Goal: Task Accomplishment & Management: Complete application form

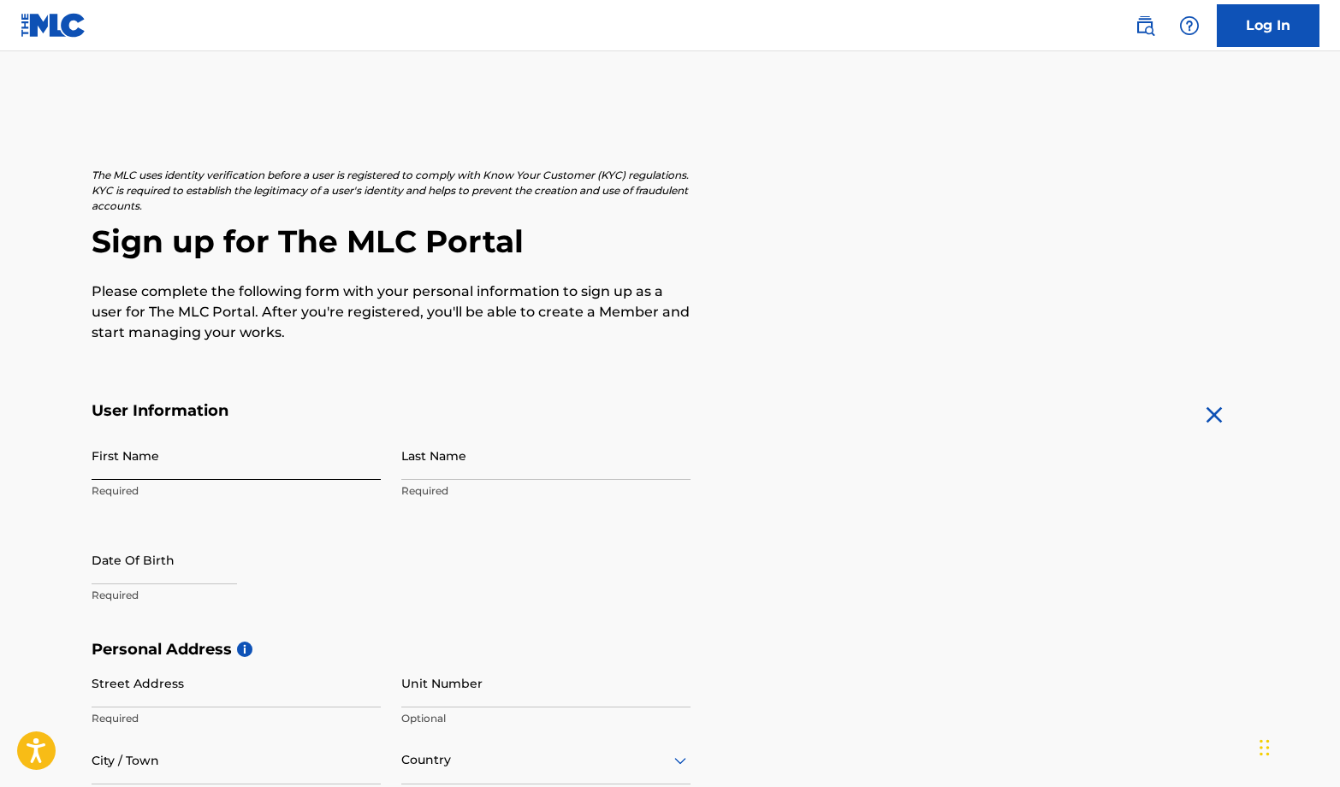
click at [128, 462] on input "First Name" at bounding box center [236, 455] width 289 height 49
type input "[PERSON_NAME]"
click at [415, 457] on input "Last Name" at bounding box center [545, 455] width 289 height 49
type input "[PERSON_NAME]"
select select "8"
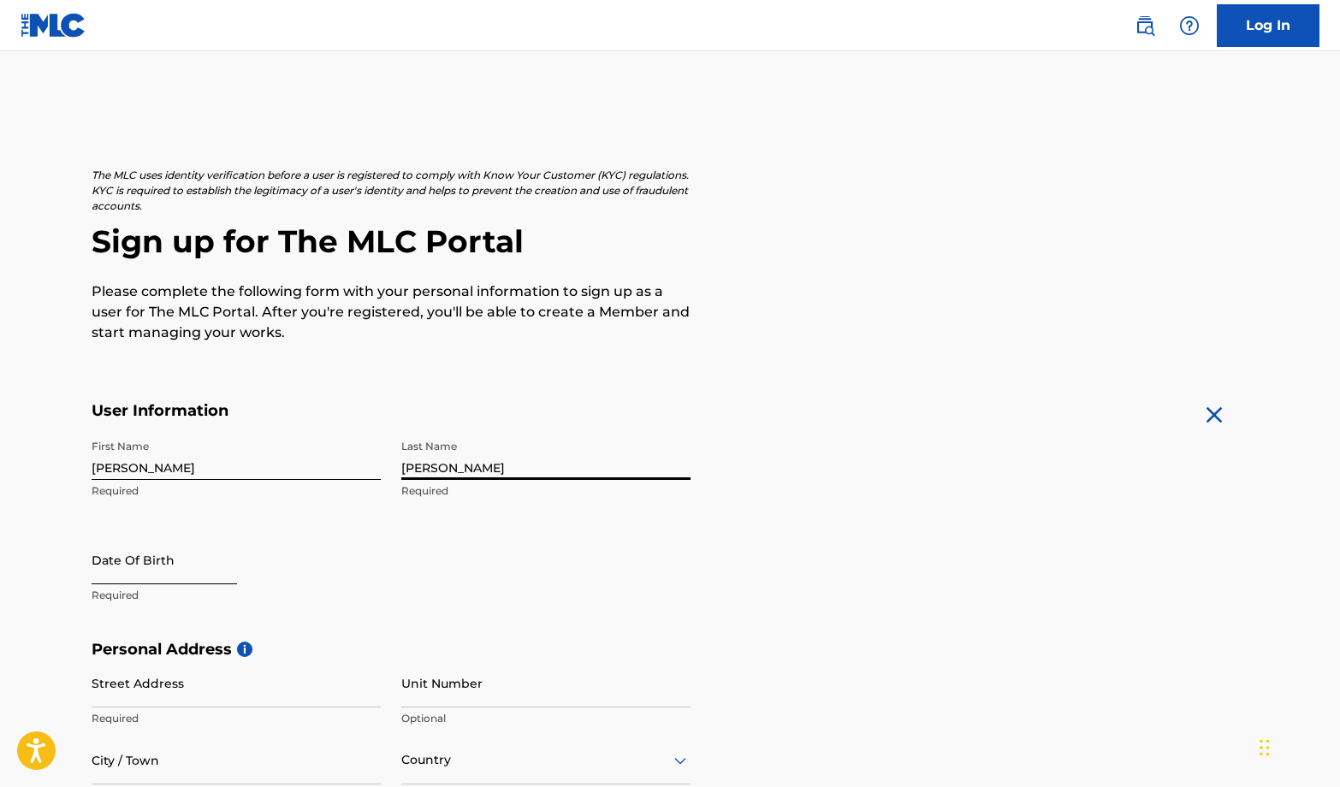
select select "2025"
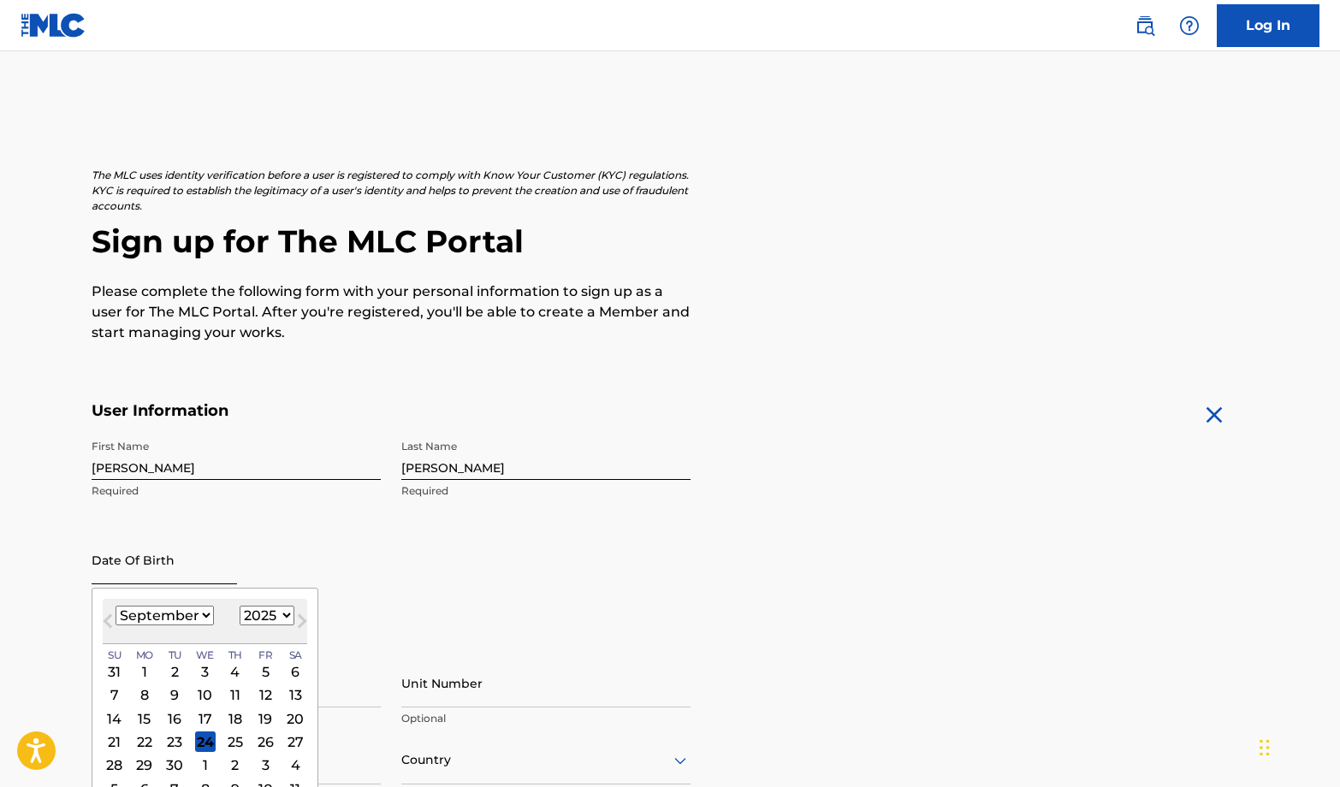
click at [167, 563] on input "text" at bounding box center [164, 559] width 145 height 49
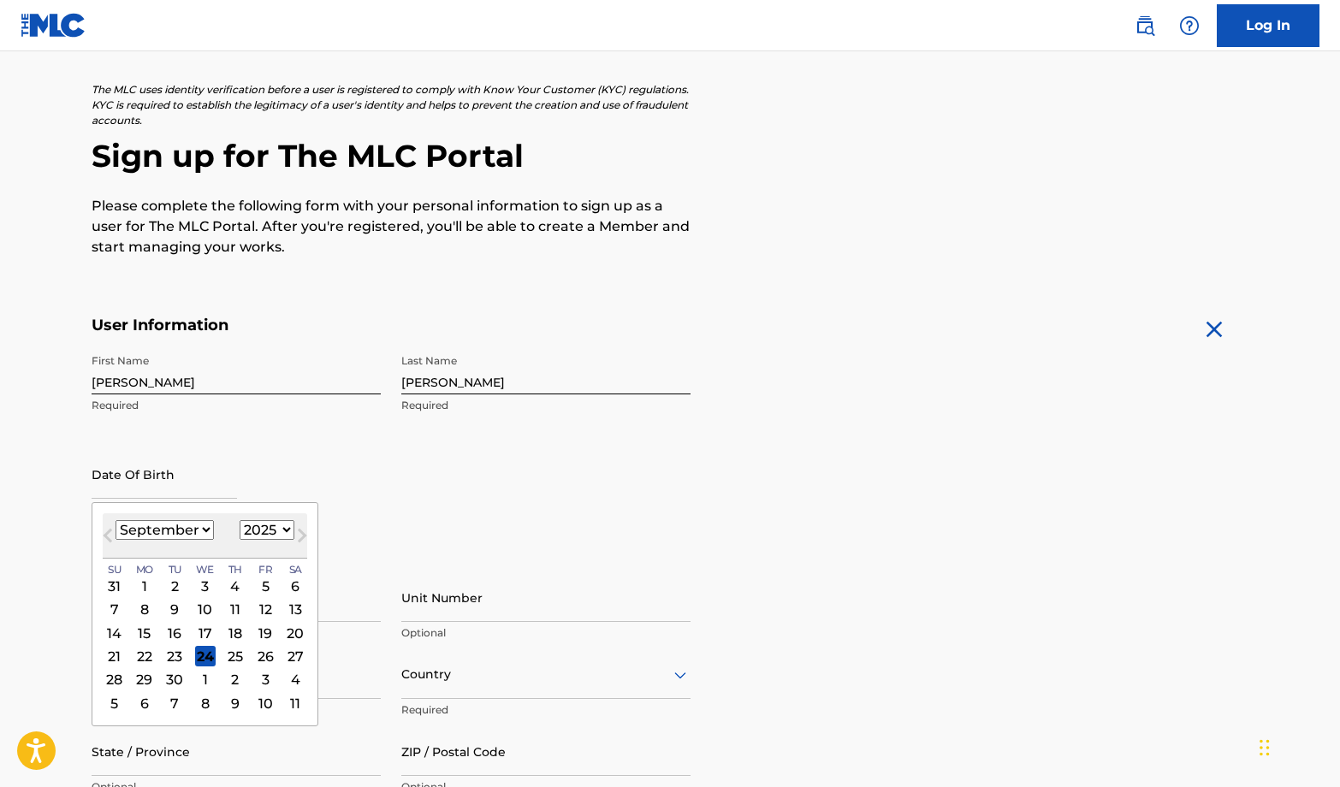
click at [207, 532] on select "January February March April May June July August September October November De…" at bounding box center [164, 530] width 98 height 20
select select "3"
click at [115, 520] on select "January February March April May June July August September October November De…" at bounding box center [164, 530] width 98 height 20
click at [273, 528] on select "1899 1900 1901 1902 1903 1904 1905 1906 1907 1908 1909 1910 1911 1912 1913 1914…" at bounding box center [267, 530] width 55 height 20
select select "1996"
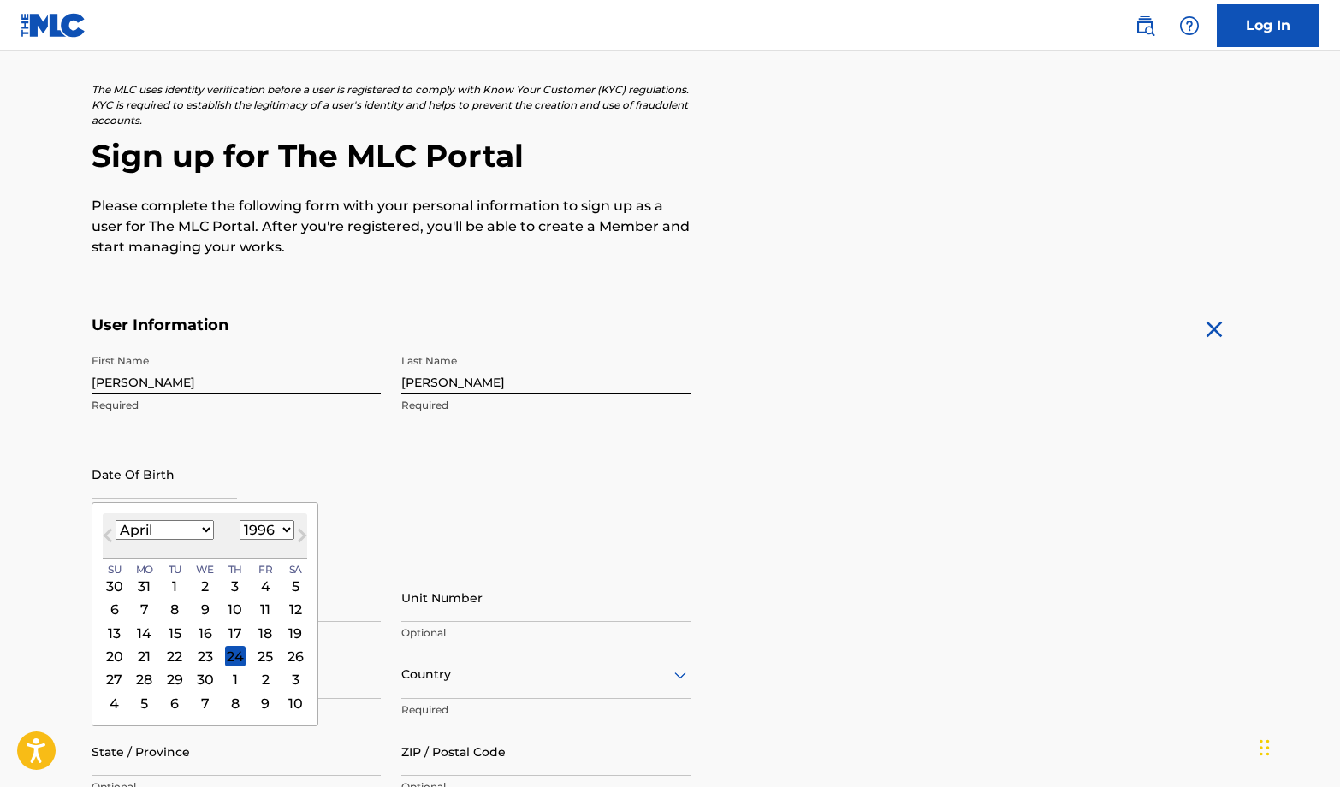
click at [240, 520] on select "1899 1900 1901 1902 1903 1904 1905 1906 1907 1908 1909 1910 1911 1912 1913 1914…" at bounding box center [267, 530] width 55 height 20
click at [207, 654] on div "24" at bounding box center [205, 656] width 21 height 21
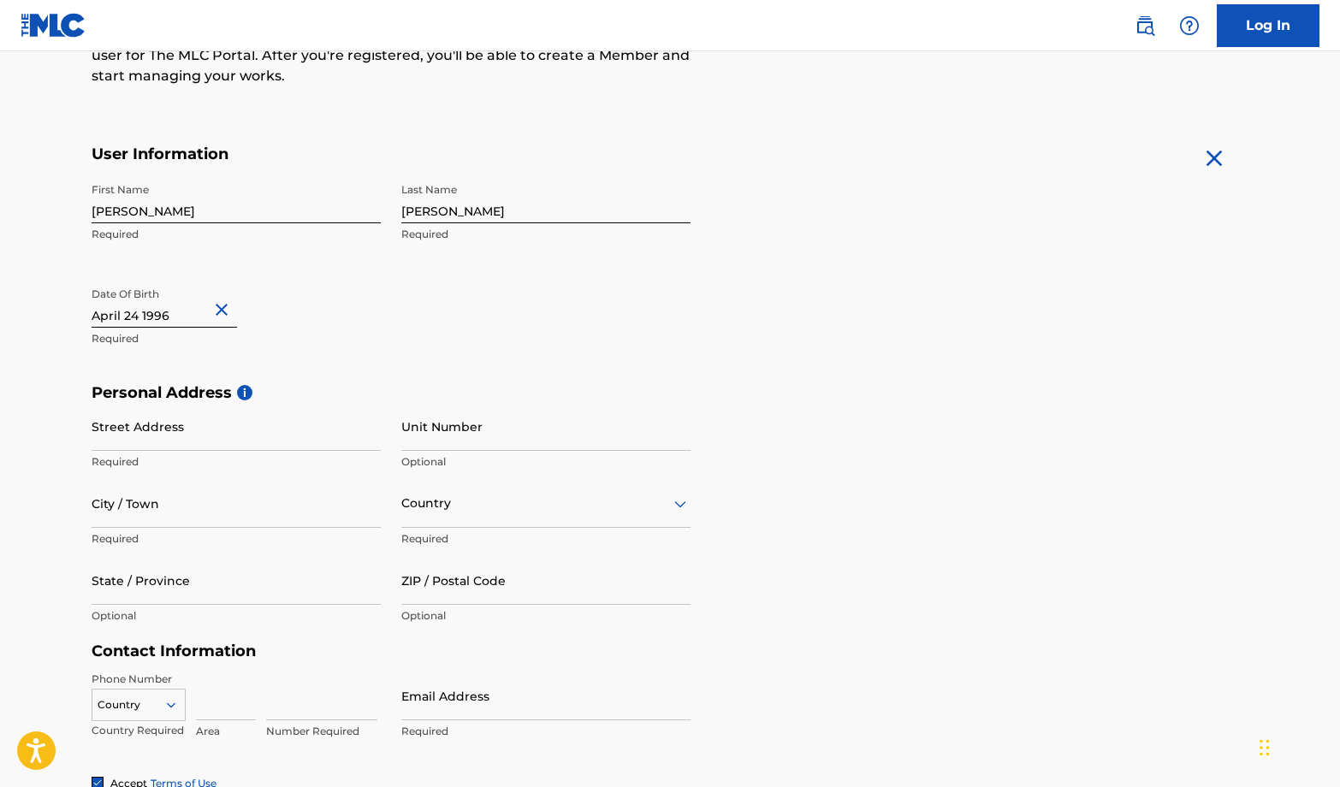
scroll to position [342, 0]
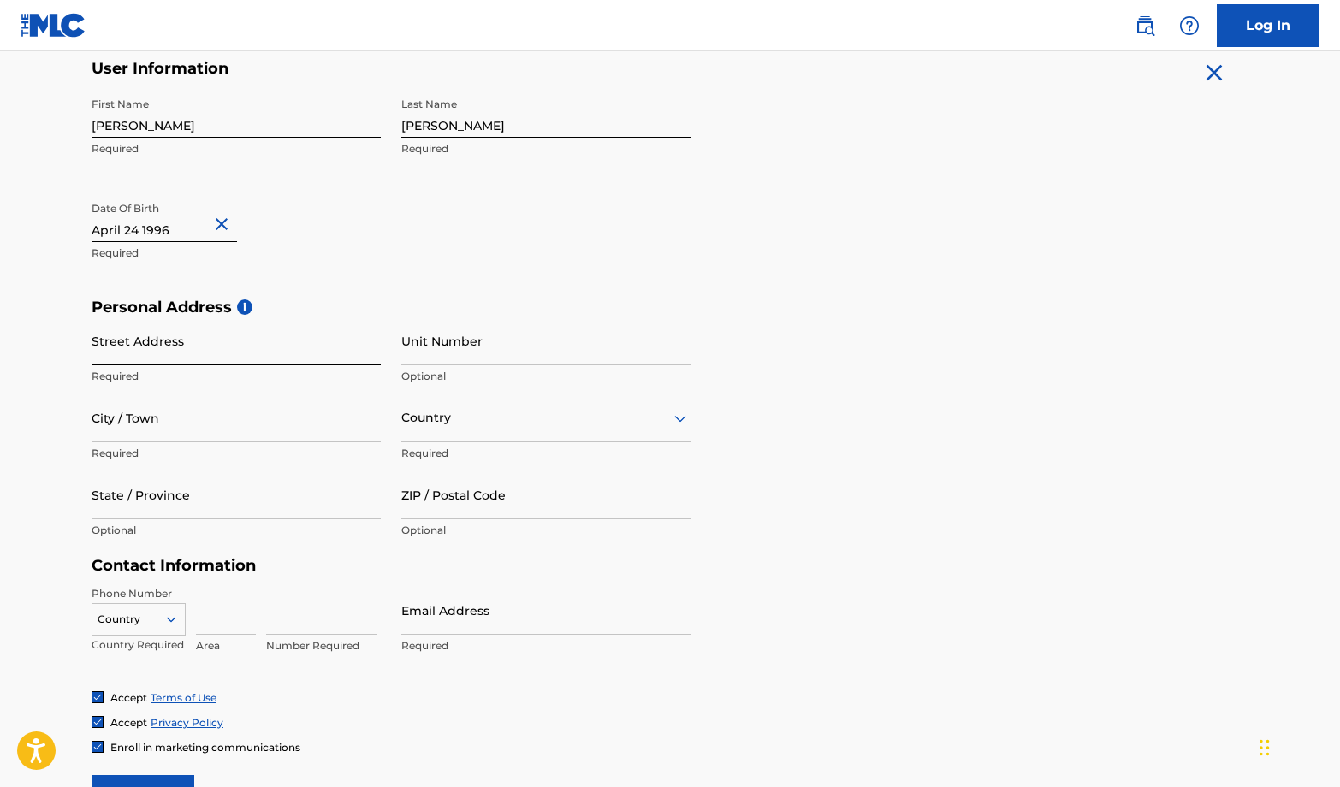
click at [134, 356] on input "Street Address" at bounding box center [236, 340] width 289 height 49
type input "[STREET_ADDRESS]"
type input "Henrico"
click at [653, 419] on div at bounding box center [545, 417] width 289 height 21
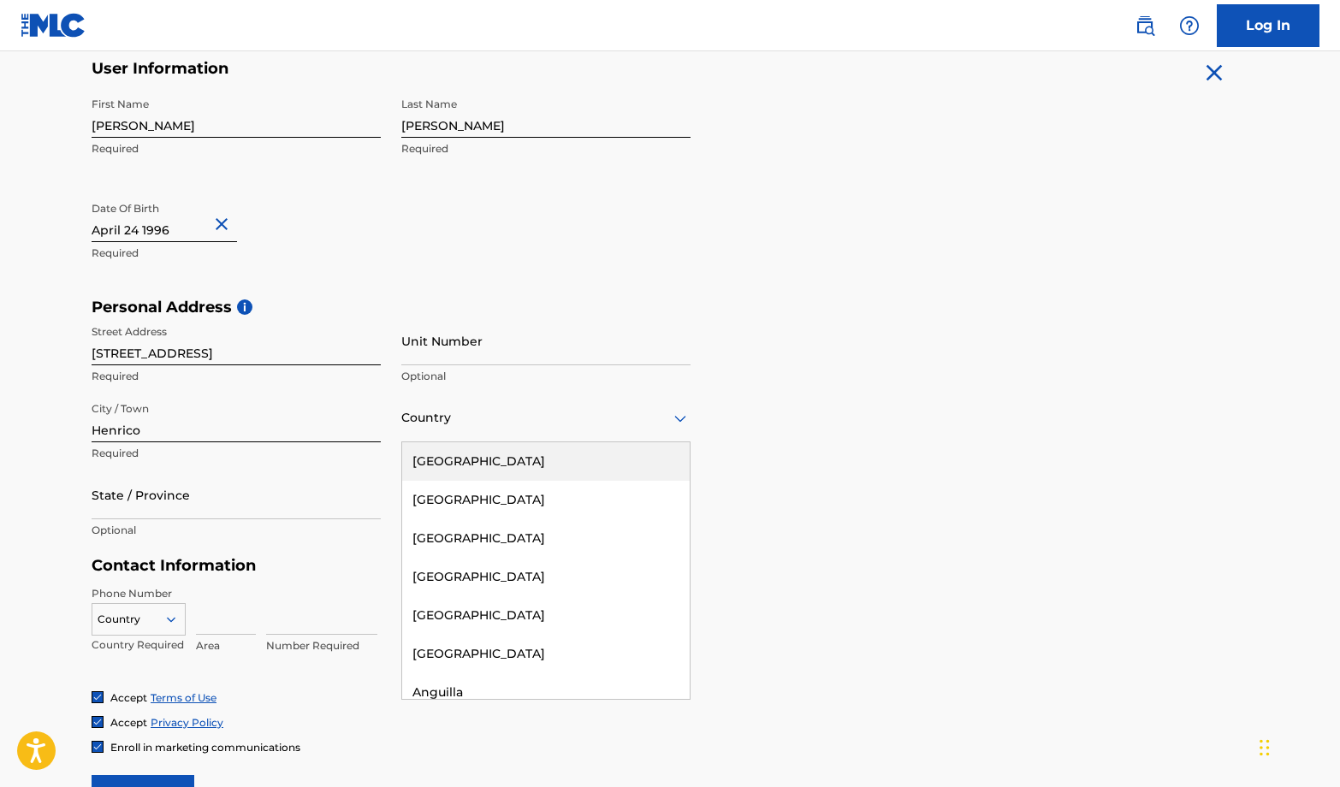
click at [567, 458] on div "[GEOGRAPHIC_DATA]" at bounding box center [545, 461] width 287 height 38
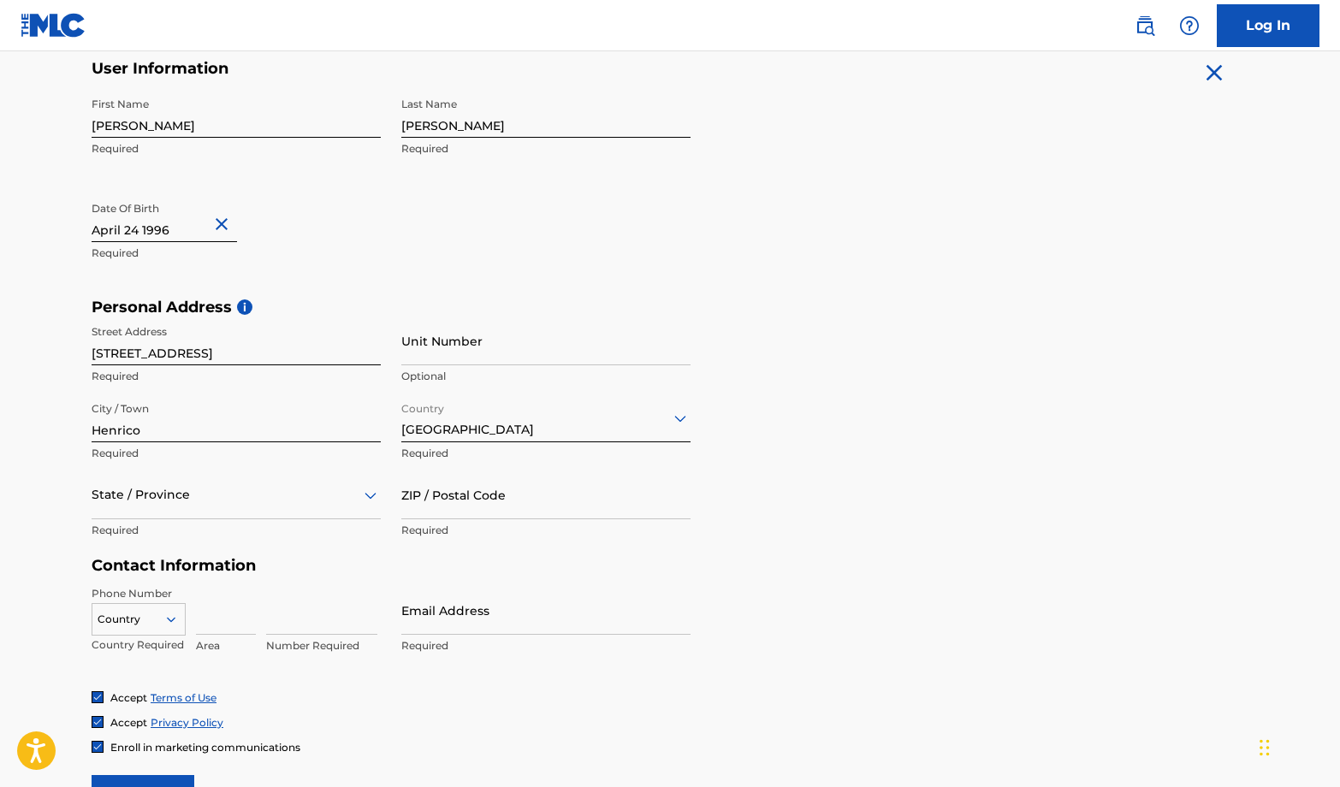
click at [177, 496] on div at bounding box center [236, 494] width 289 height 21
type input "v"
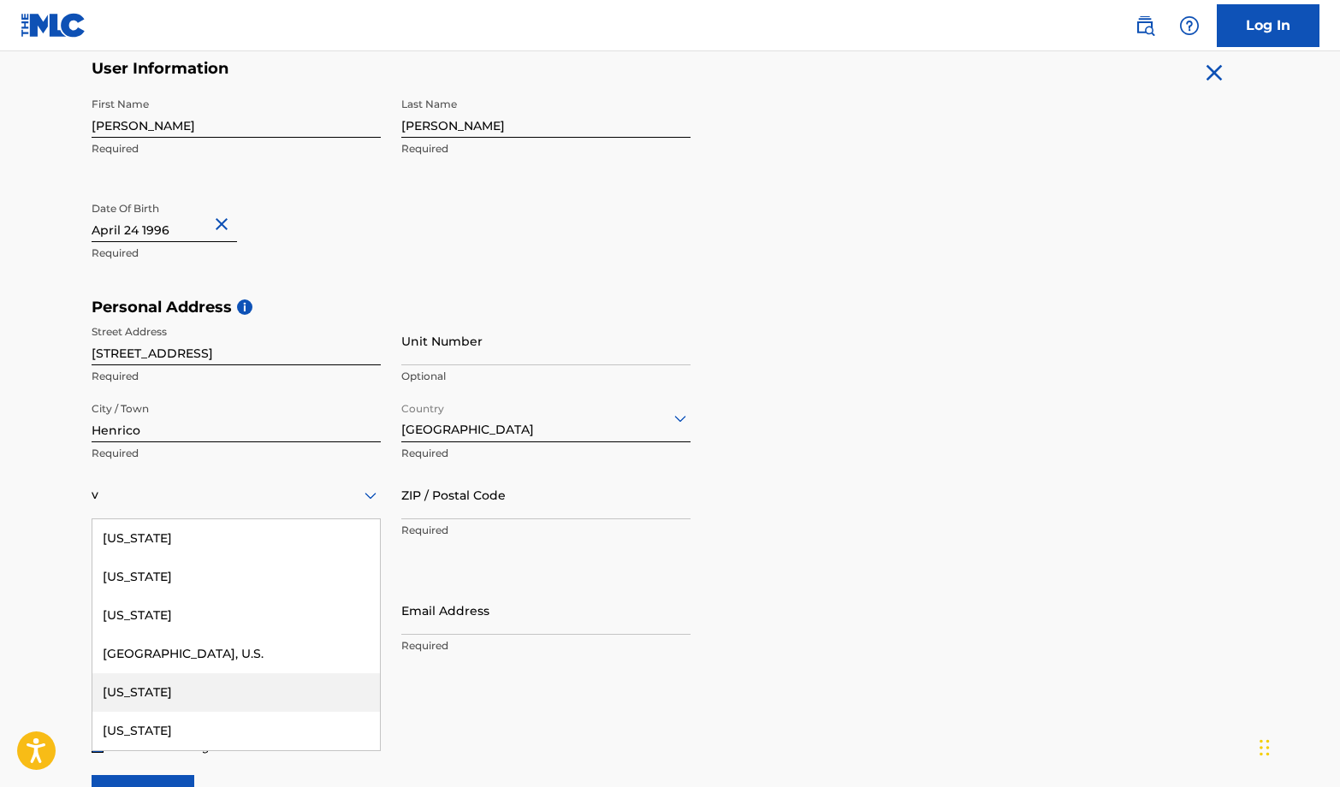
click at [163, 689] on div "[US_STATE]" at bounding box center [235, 692] width 287 height 38
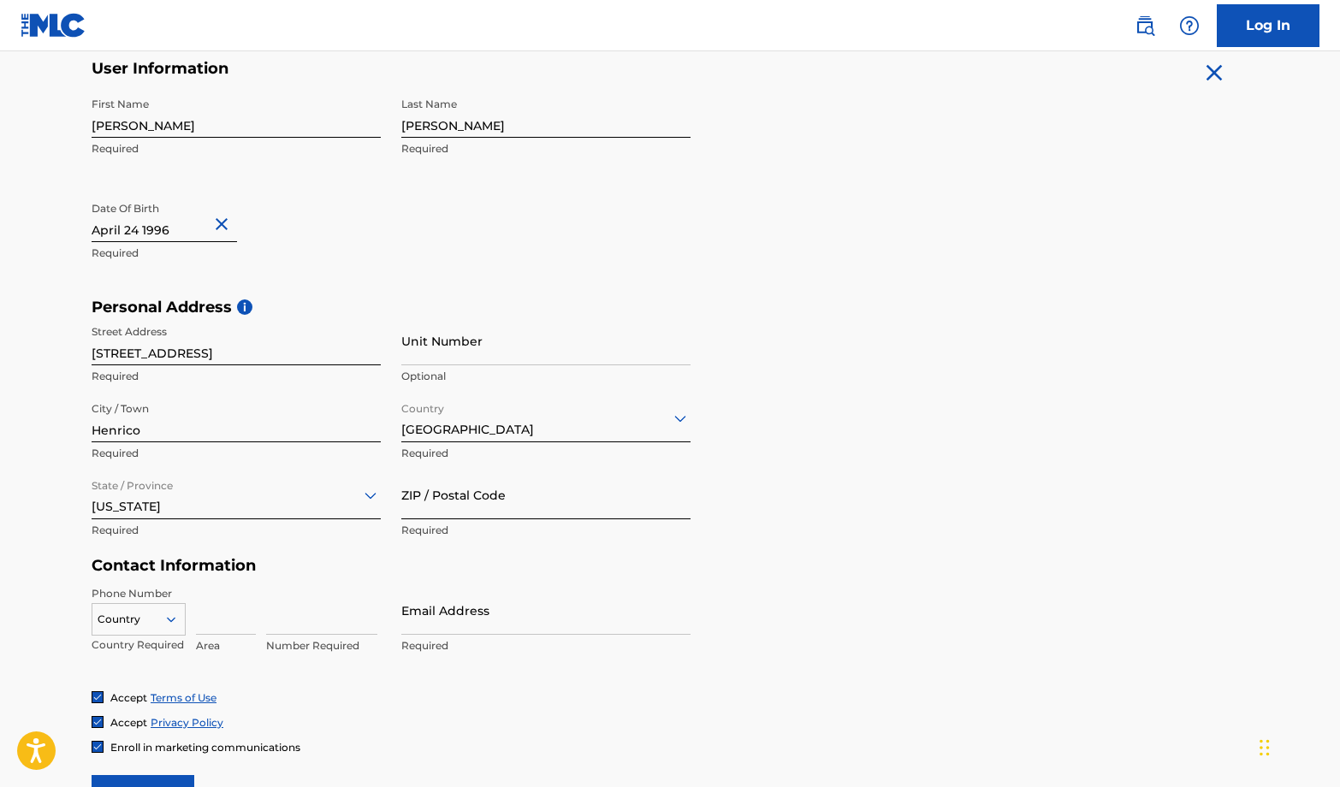
click at [480, 505] on input "ZIP / Postal Code" at bounding box center [545, 494] width 289 height 49
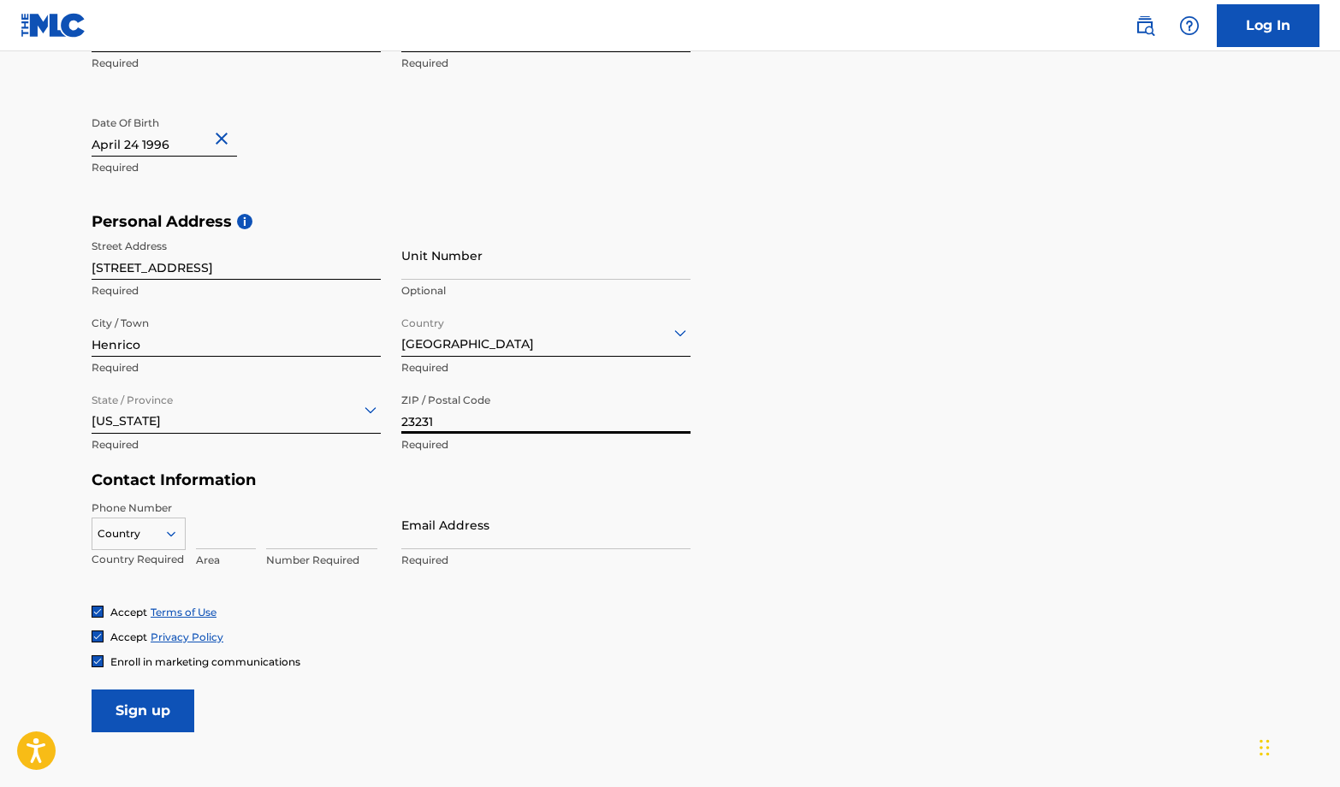
type input "23231"
click at [177, 531] on div "Country" at bounding box center [139, 530] width 94 height 26
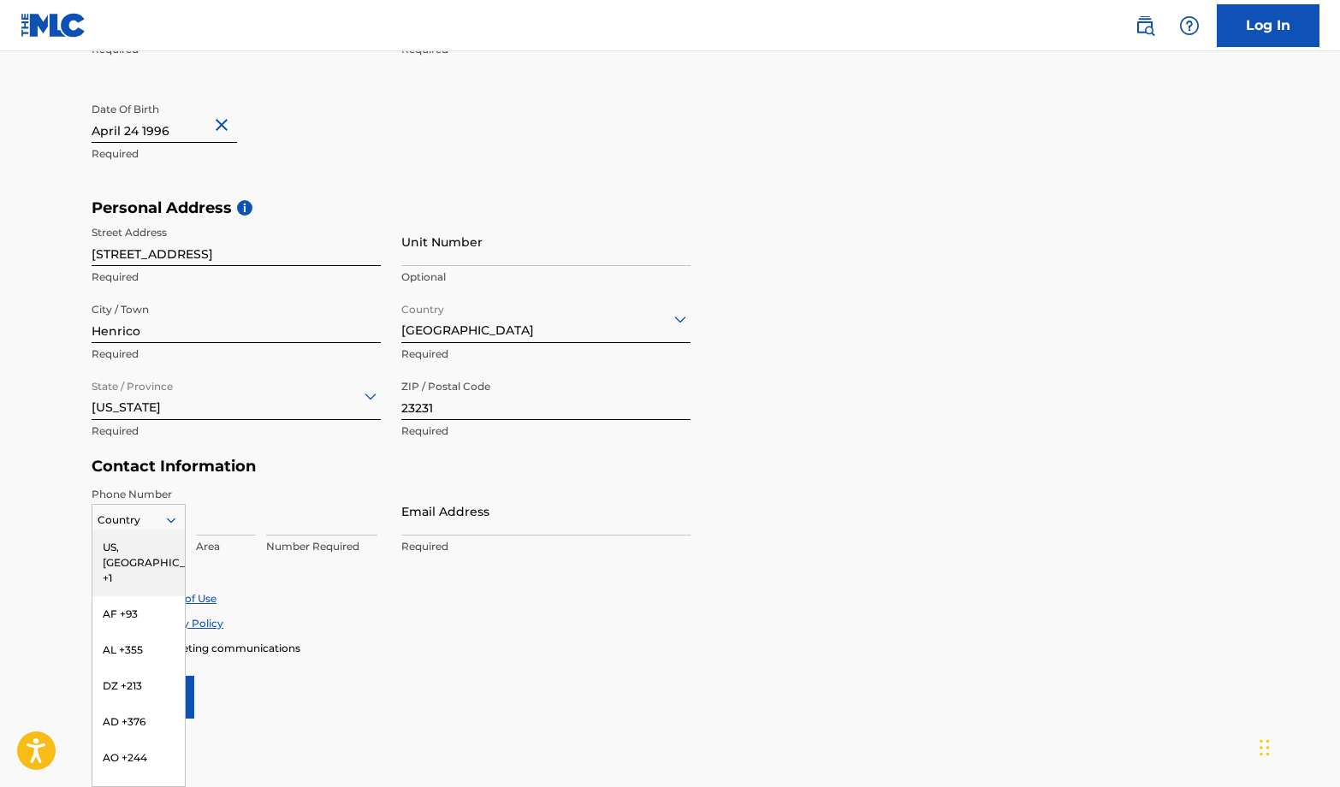
click at [139, 547] on div "US, [GEOGRAPHIC_DATA] +1" at bounding box center [138, 562] width 92 height 67
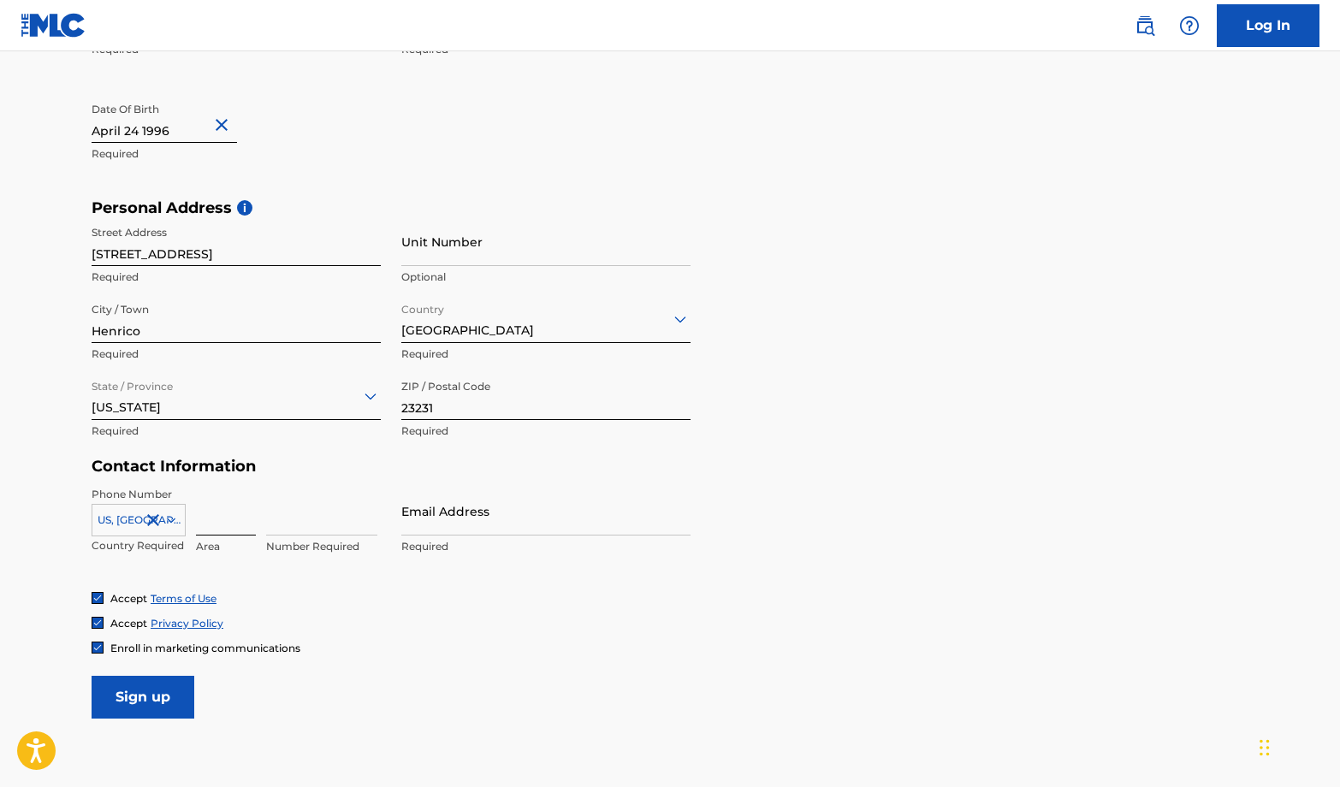
click at [219, 525] on input at bounding box center [226, 511] width 60 height 49
type input "805"
click at [307, 521] on input at bounding box center [321, 511] width 111 height 49
type input "6123581"
click at [486, 526] on input "Email Address" at bounding box center [545, 511] width 289 height 49
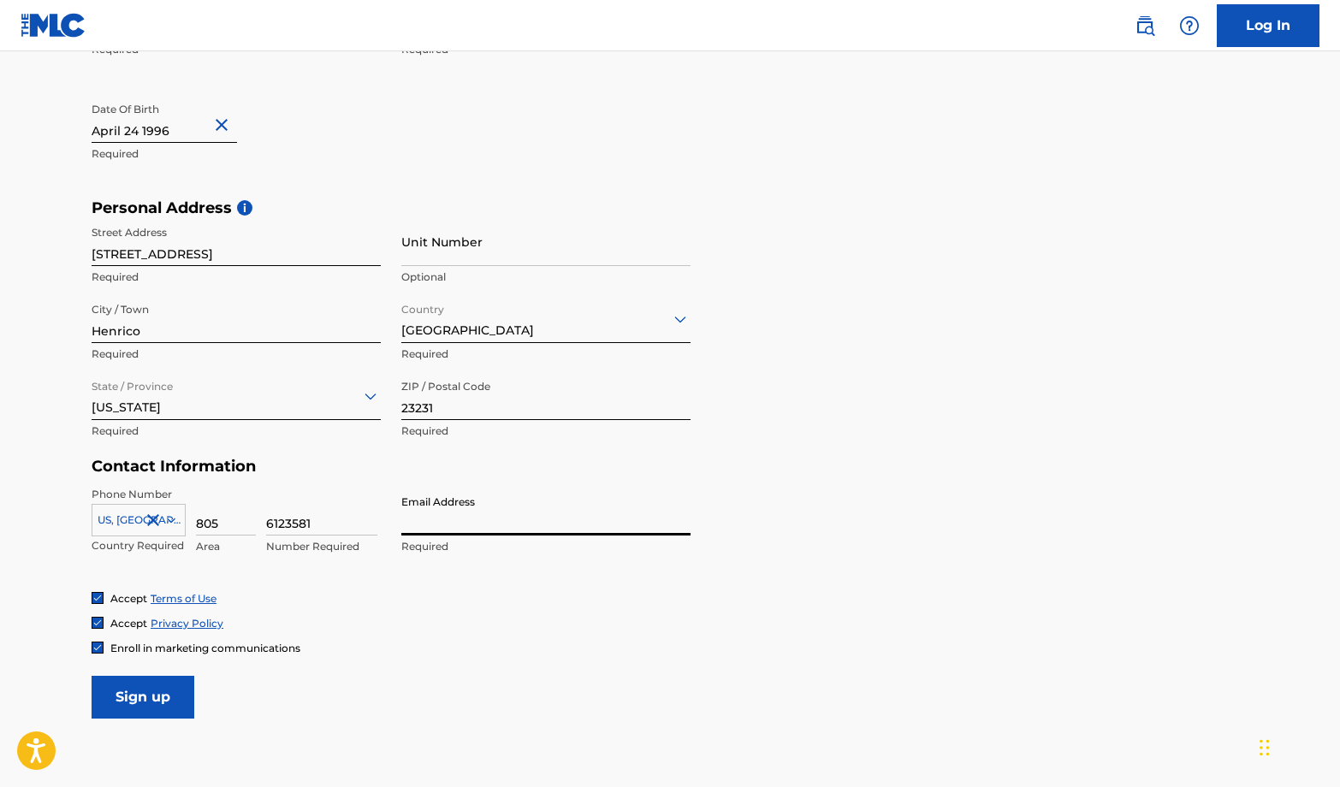
type input "[EMAIL_ADDRESS][DOMAIN_NAME]"
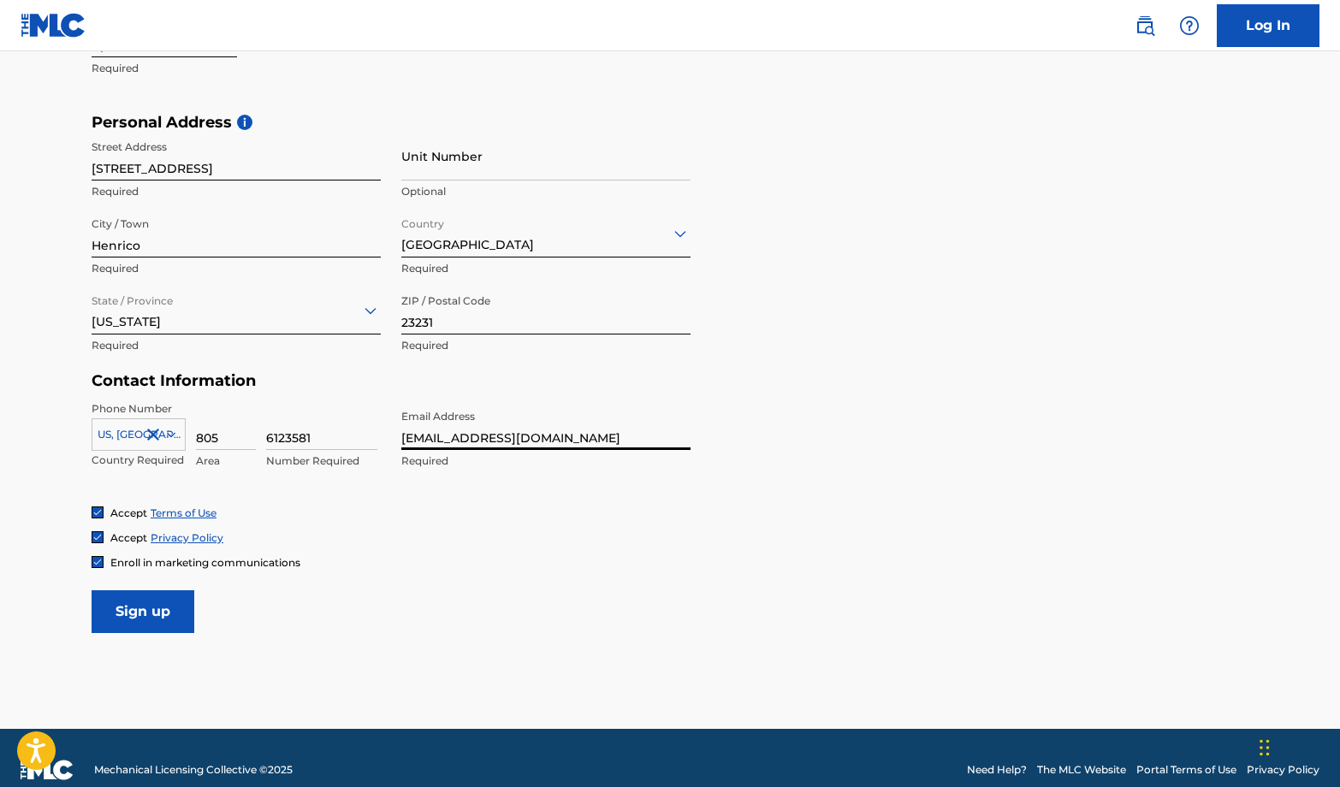
scroll to position [551, 0]
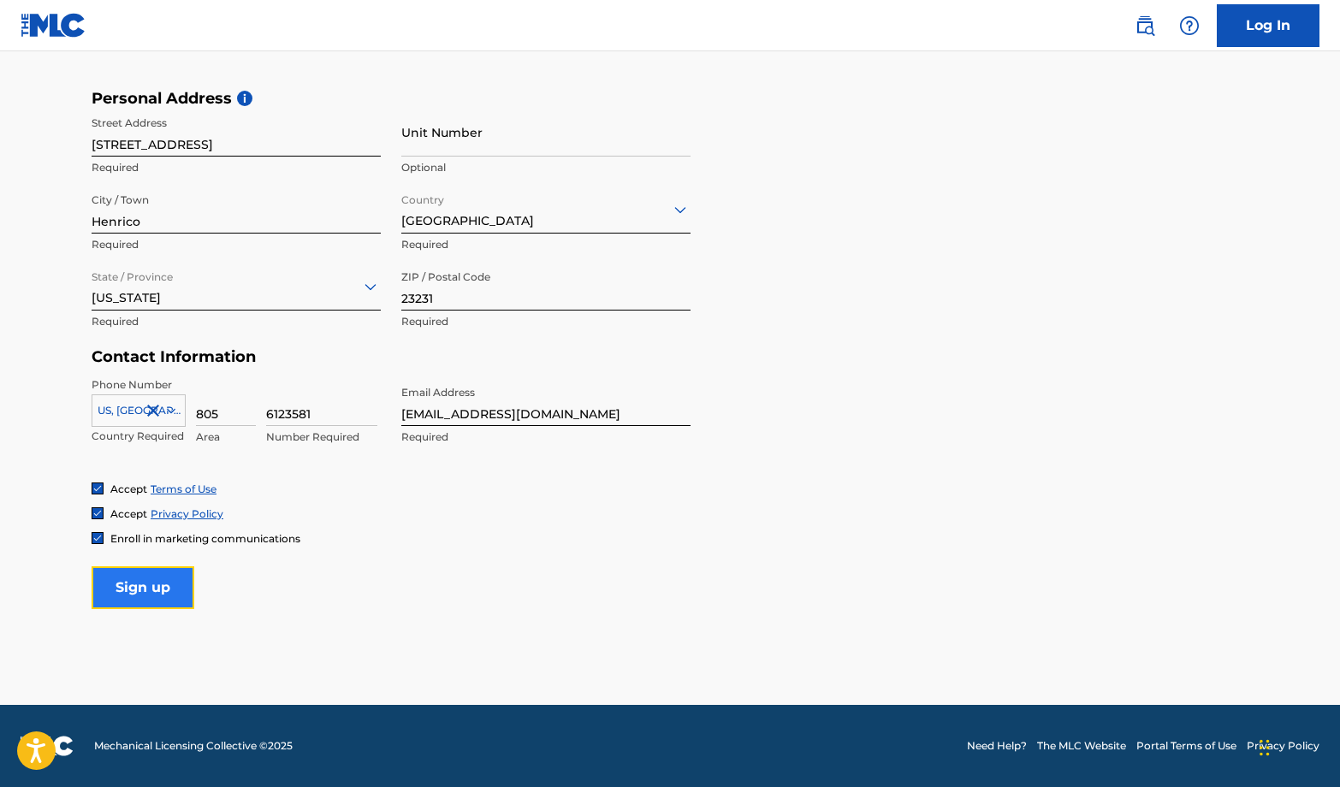
click at [127, 590] on input "Sign up" at bounding box center [143, 587] width 103 height 43
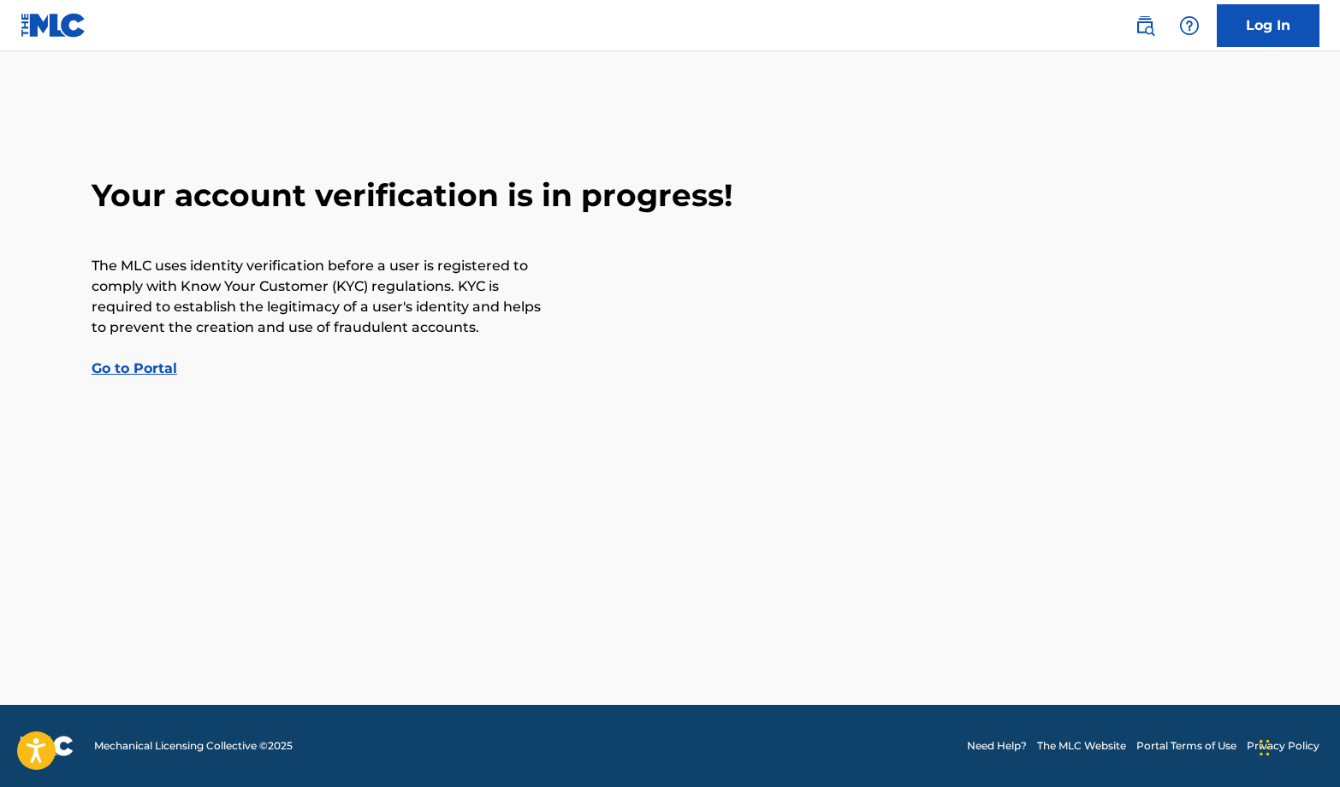
click at [152, 364] on link "Go to Portal" at bounding box center [135, 368] width 86 height 16
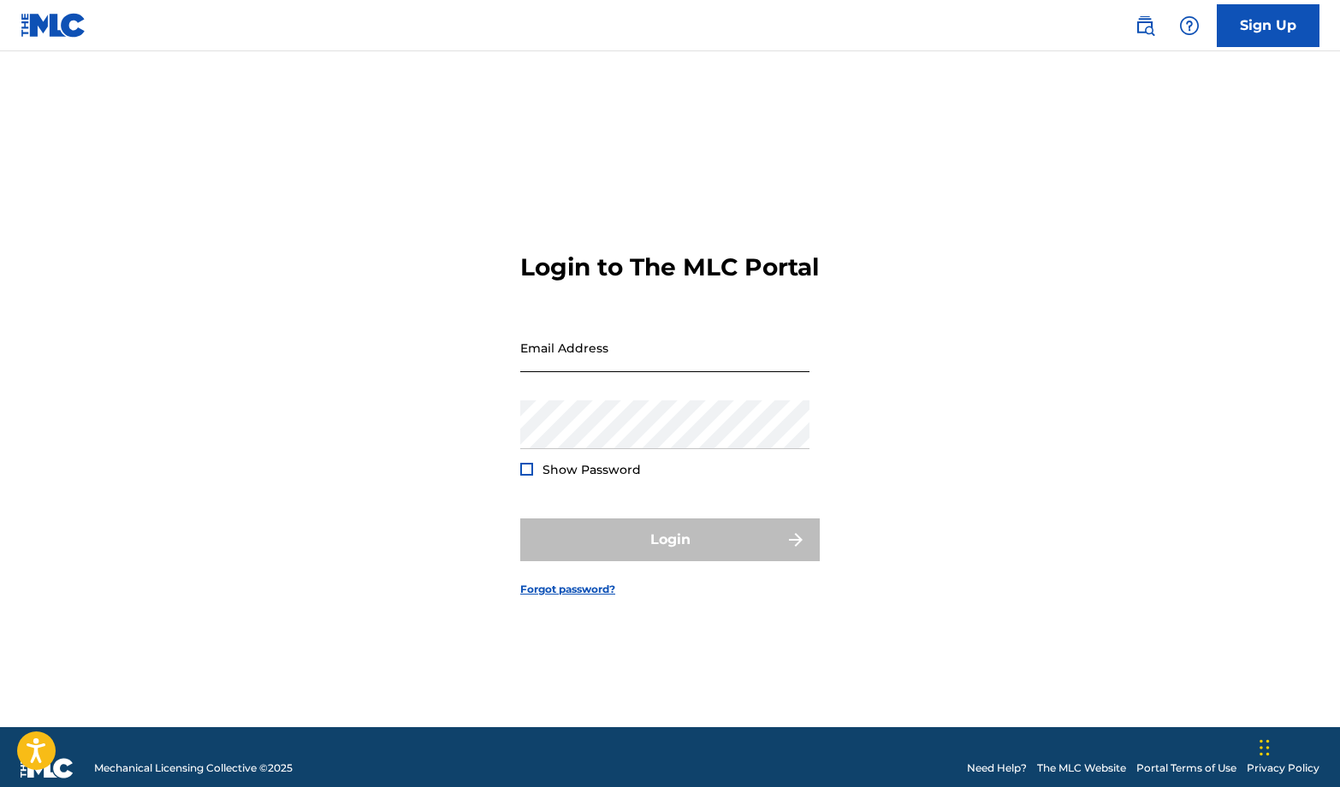
click at [578, 370] on input "Email Address" at bounding box center [664, 347] width 289 height 49
type input "[EMAIL_ADDRESS][DOMAIN_NAME]"
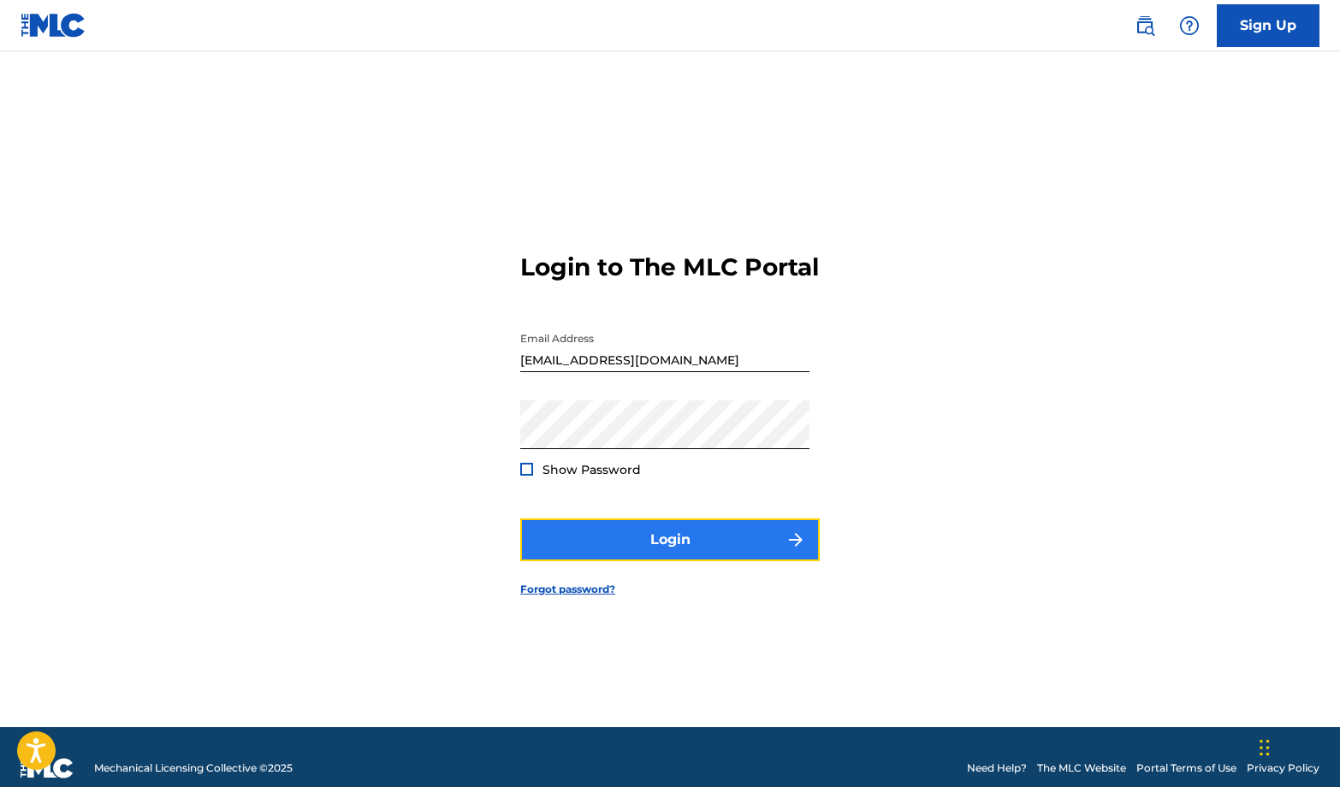
click at [583, 542] on button "Login" at bounding box center [669, 539] width 299 height 43
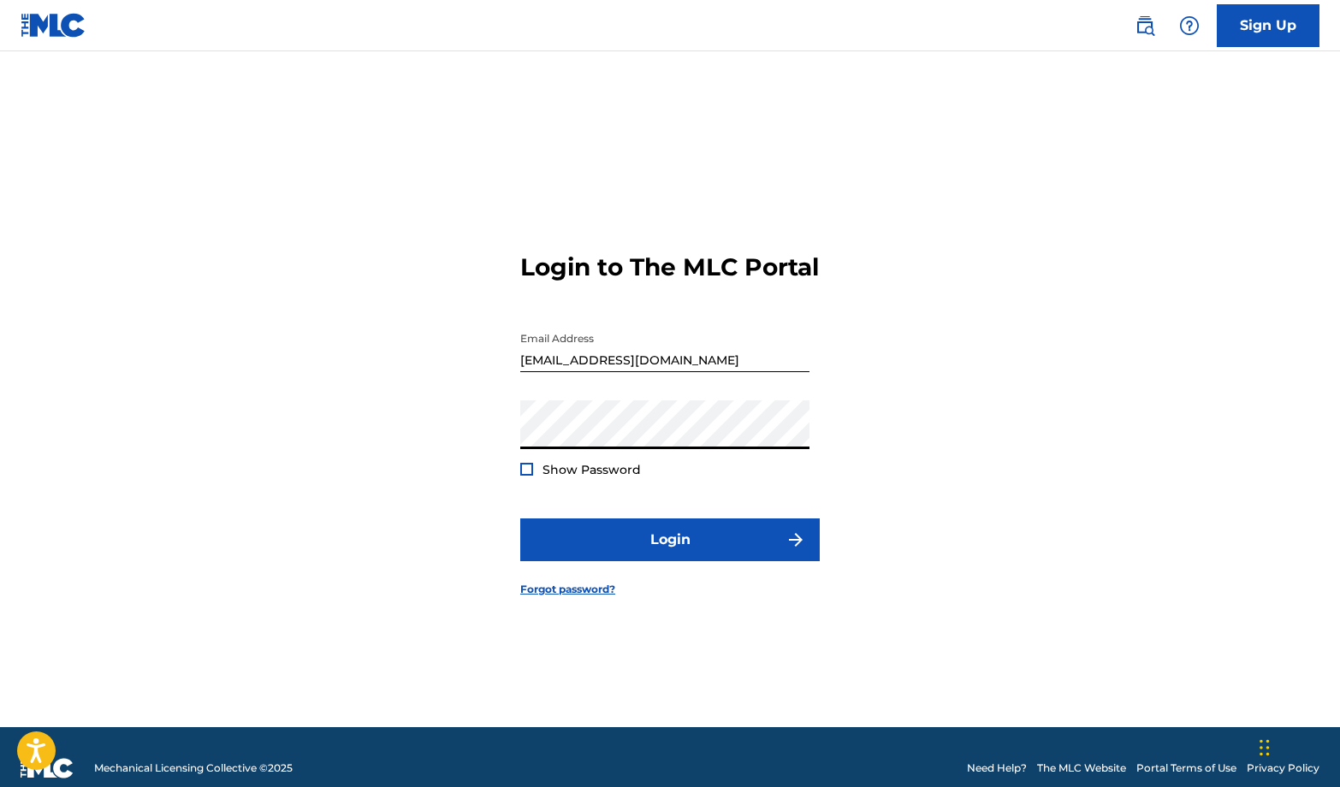
click at [525, 476] on div at bounding box center [526, 469] width 13 height 13
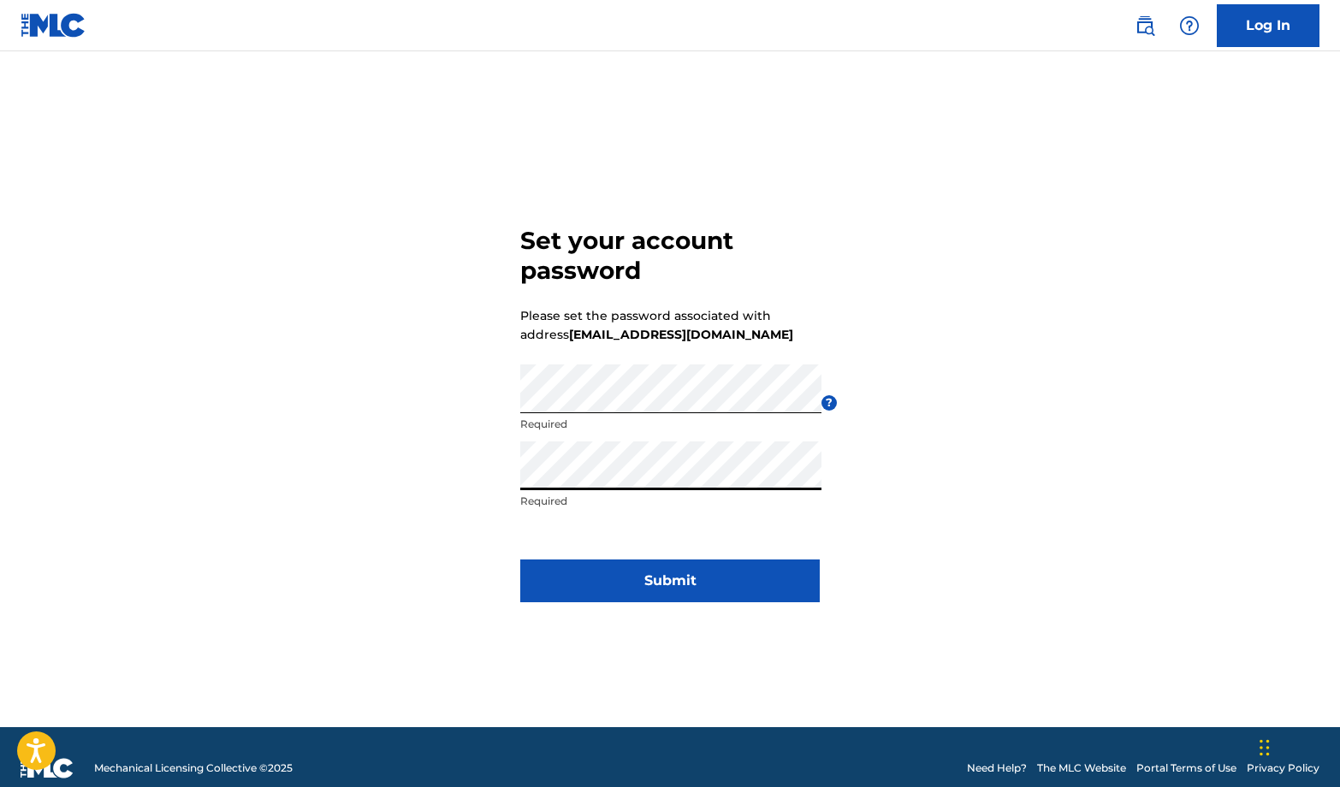
click at [478, 426] on div "Set your account password Please set the password associated with address [EMAI…" at bounding box center [670, 410] width 1198 height 633
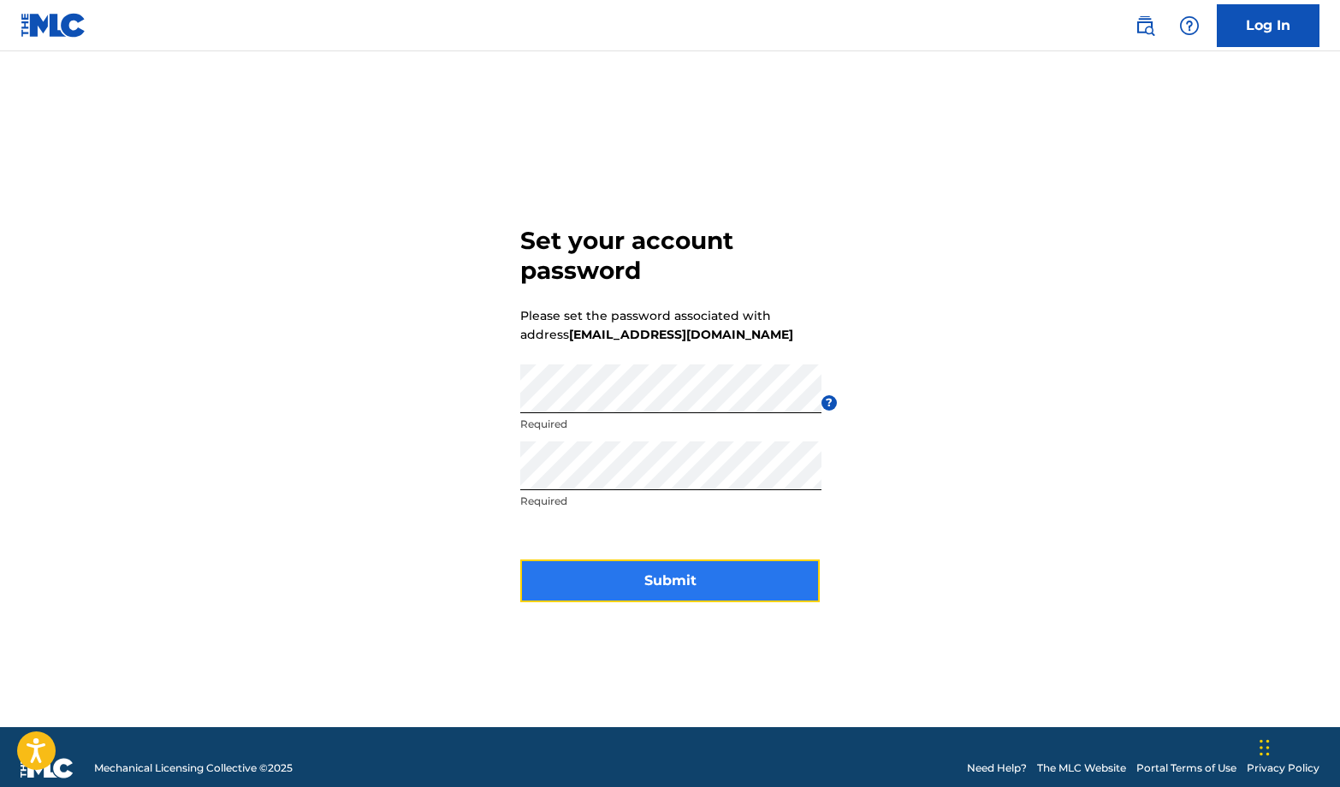
click at [577, 568] on button "Submit" at bounding box center [669, 580] width 299 height 43
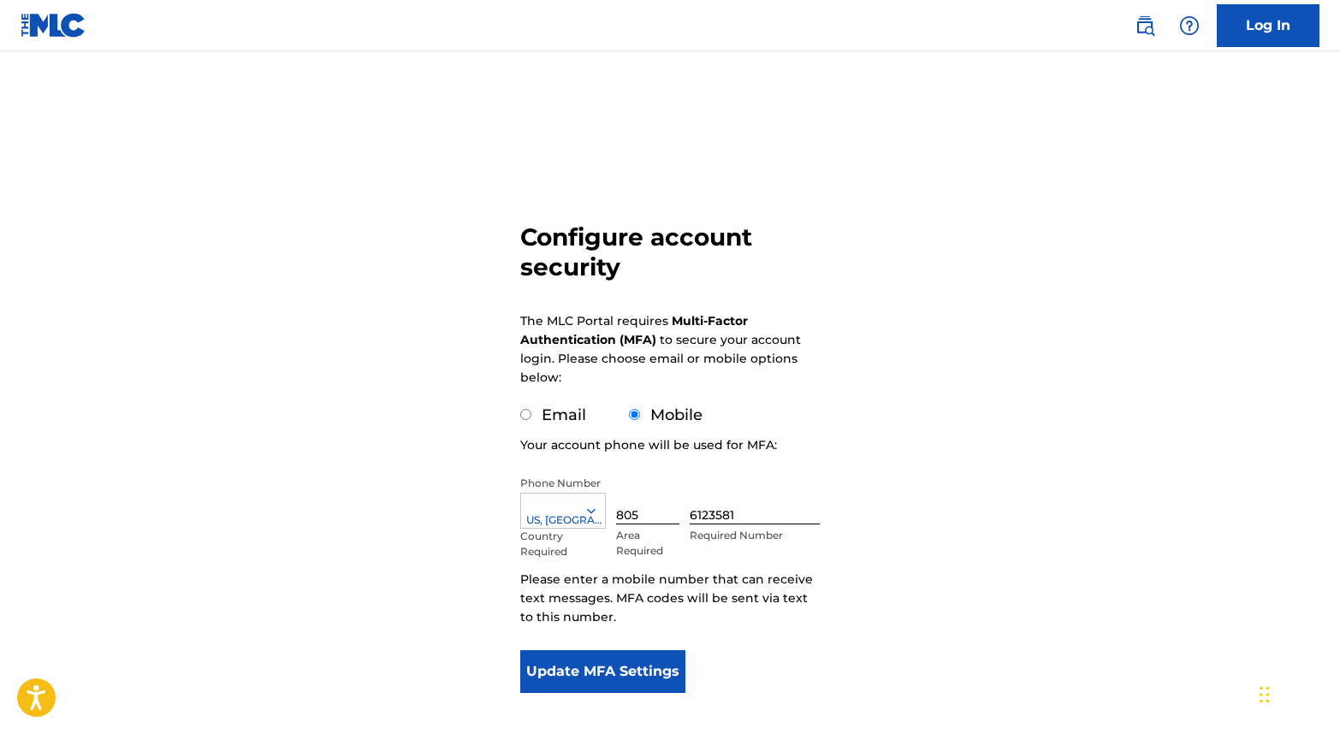
scroll to position [86, 0]
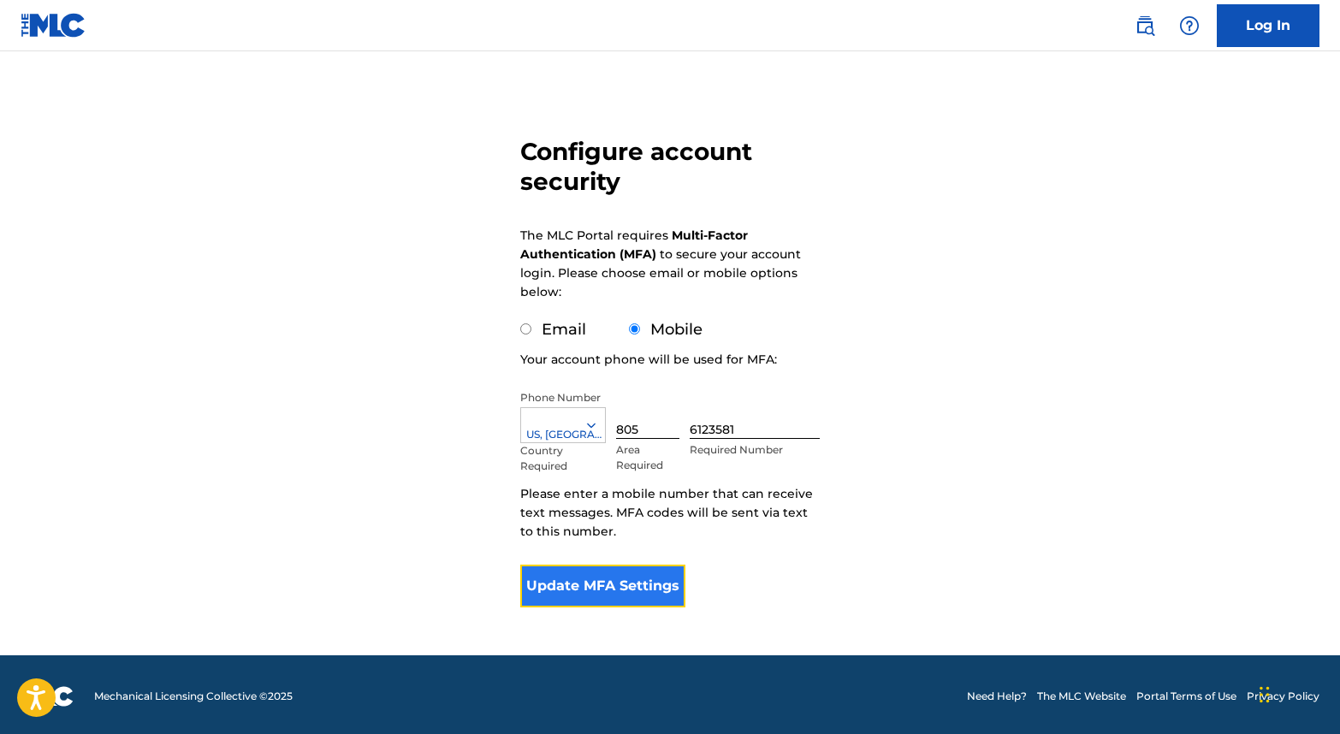
click at [576, 592] on button "Update MFA Settings" at bounding box center [602, 586] width 165 height 43
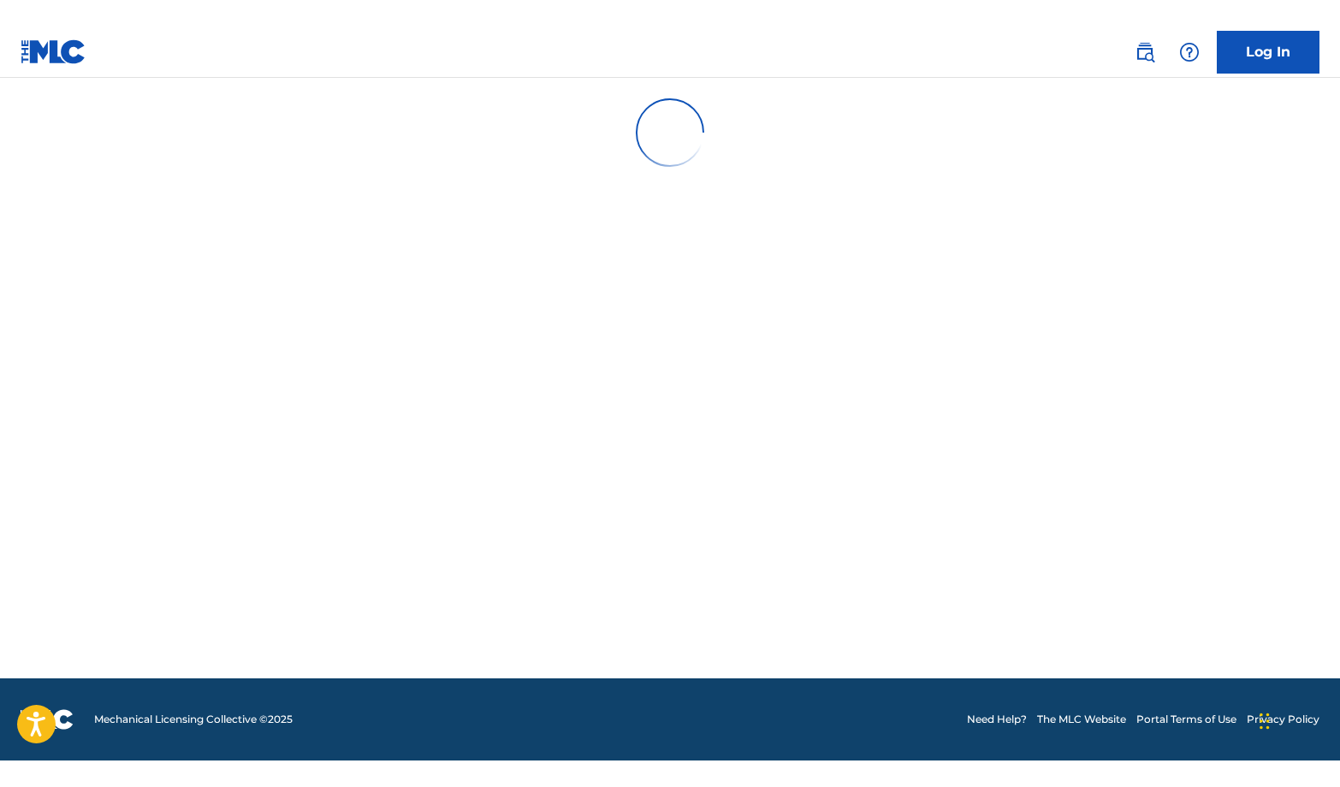
scroll to position [0, 0]
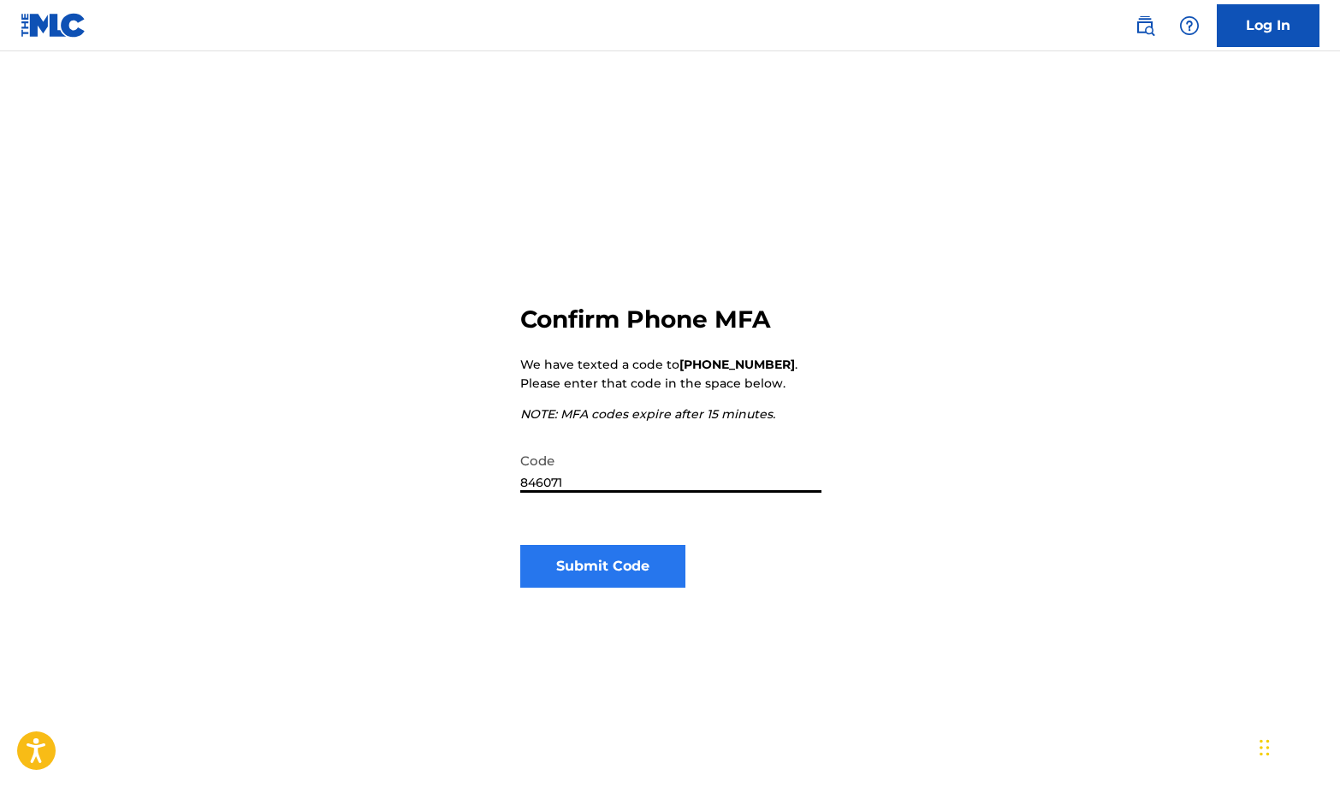
type input "846071"
click at [548, 579] on button "Submit Code" at bounding box center [602, 566] width 165 height 43
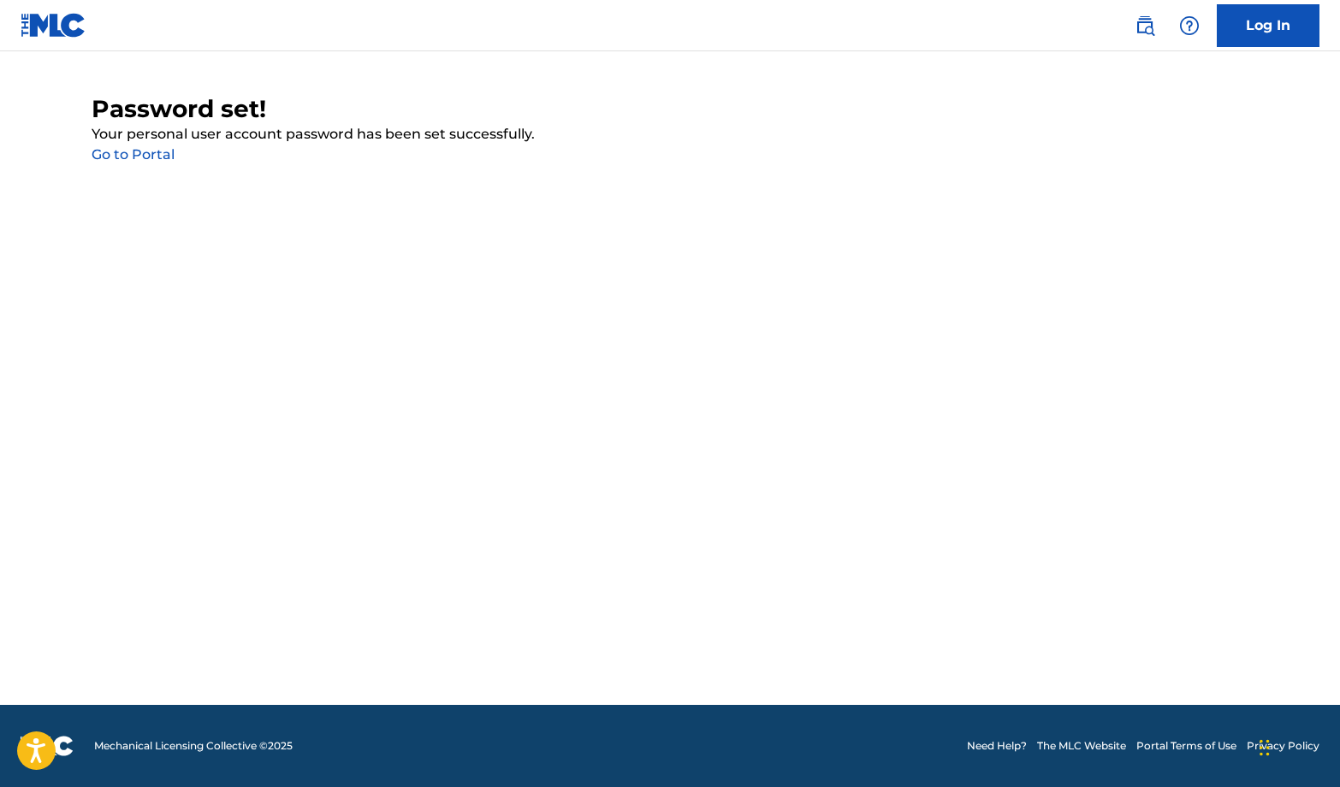
click at [156, 156] on link "Go to Portal" at bounding box center [133, 154] width 83 height 16
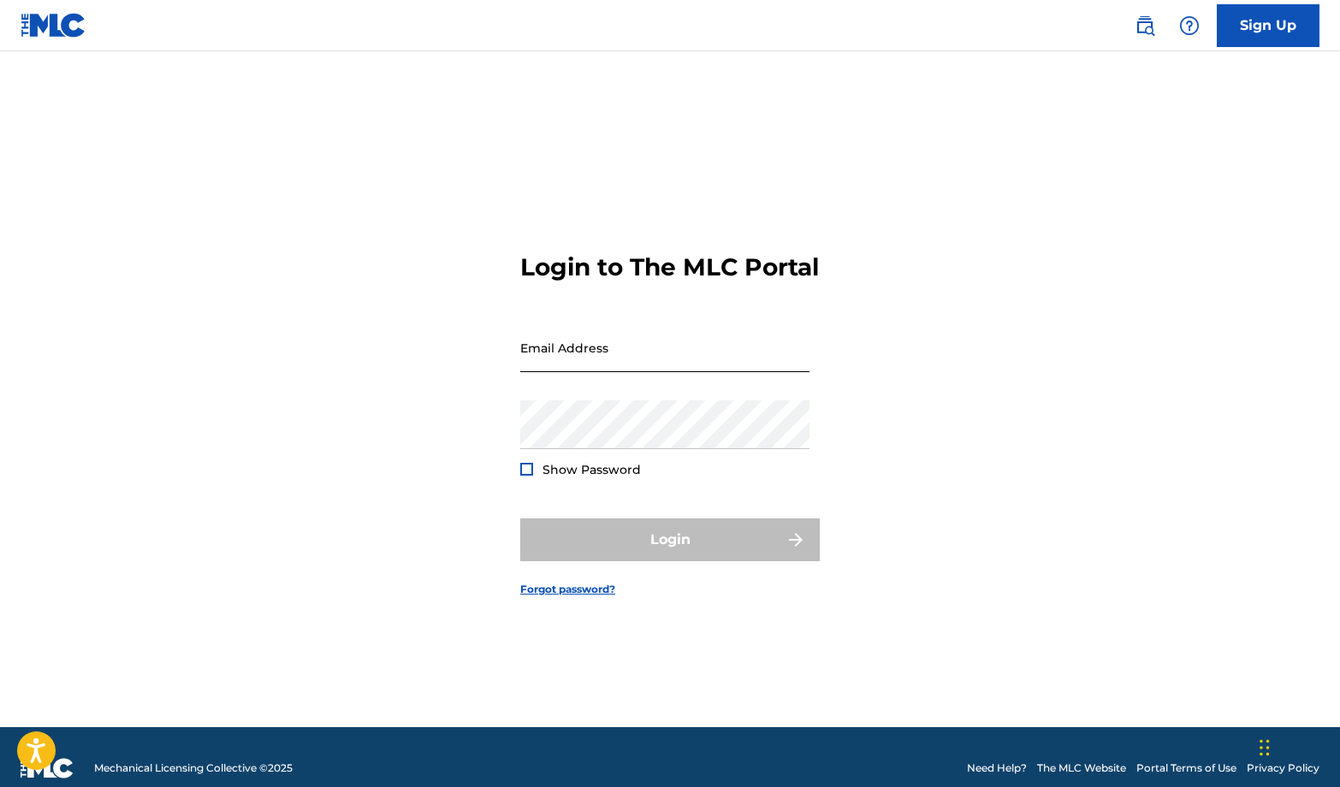
click at [617, 372] on input "Email Address" at bounding box center [664, 347] width 289 height 49
type input "[EMAIL_ADDRESS][DOMAIN_NAME]"
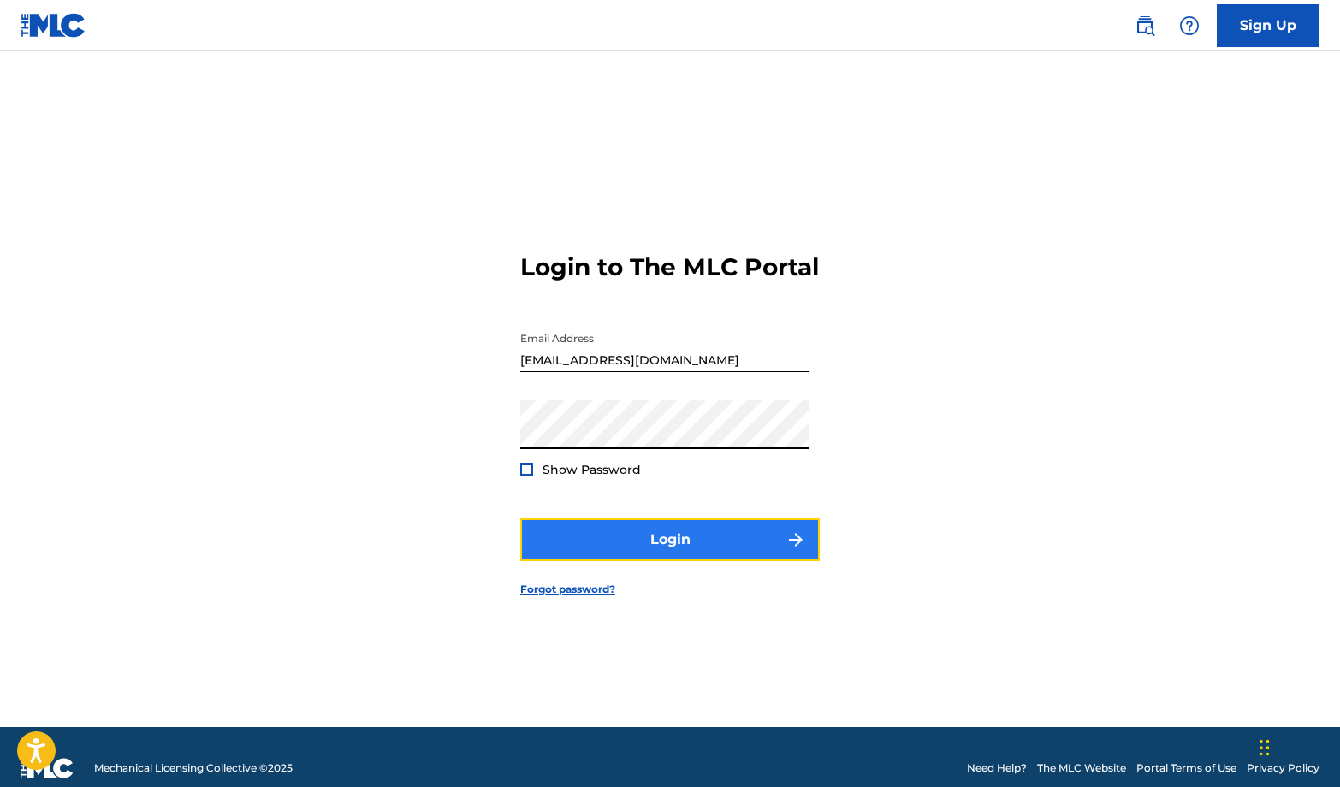
click at [691, 561] on button "Login" at bounding box center [669, 539] width 299 height 43
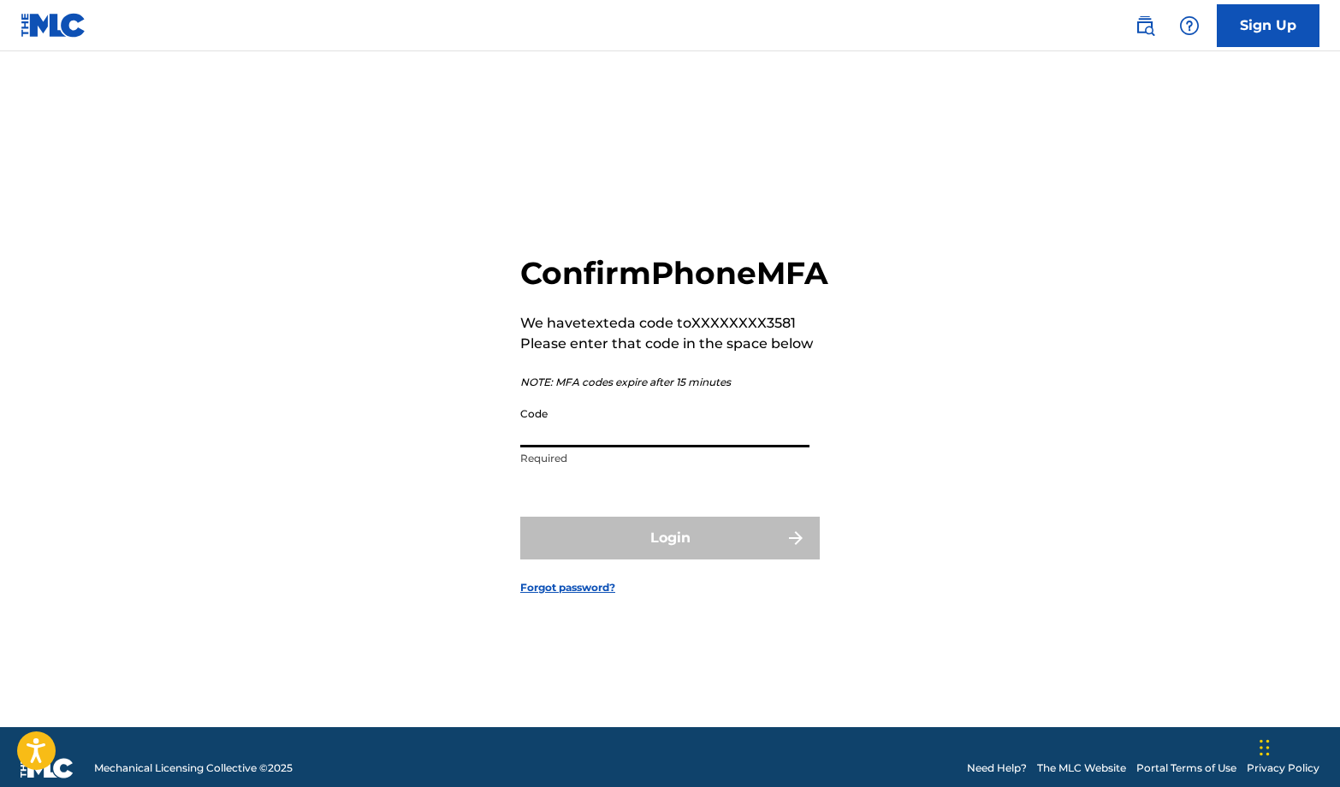
click at [584, 445] on input "Code" at bounding box center [664, 423] width 289 height 49
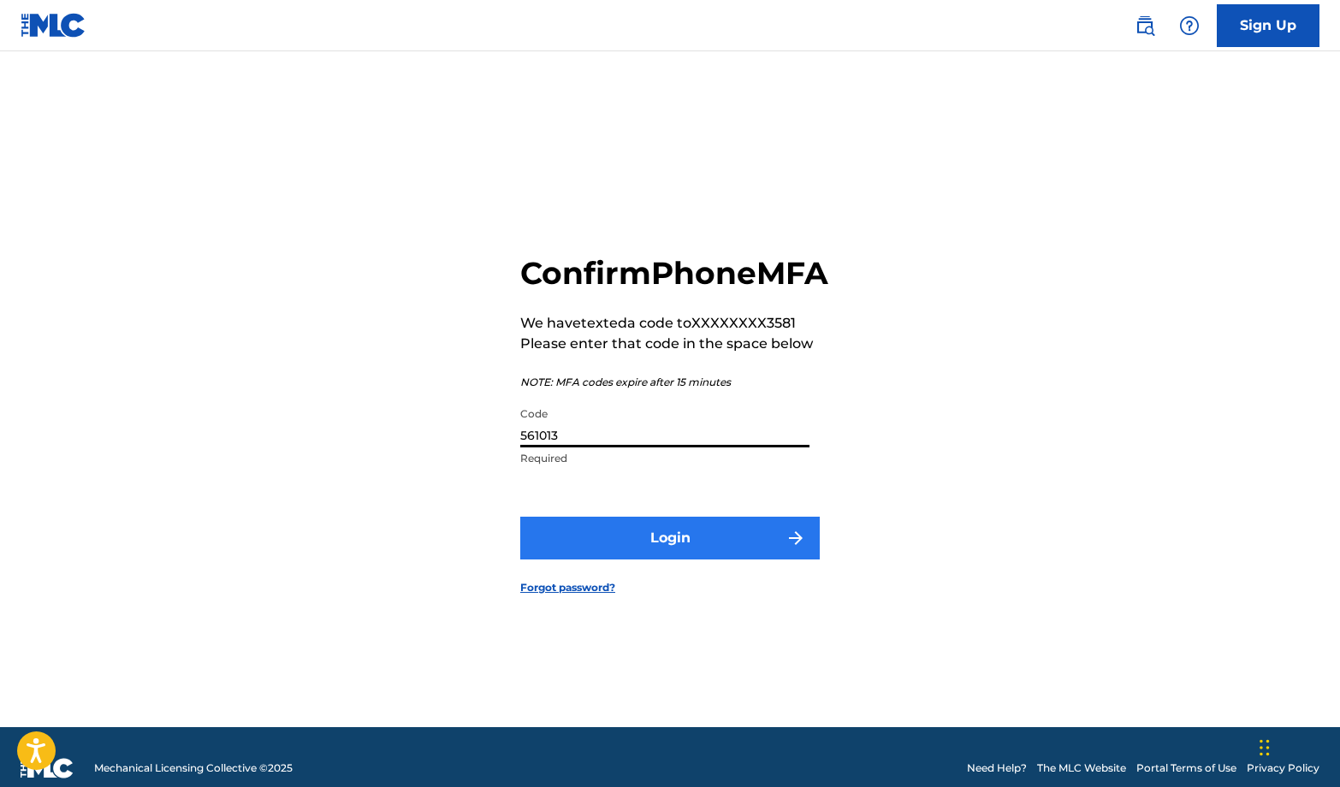
type input "561013"
click at [648, 546] on button "Login" at bounding box center [669, 538] width 299 height 43
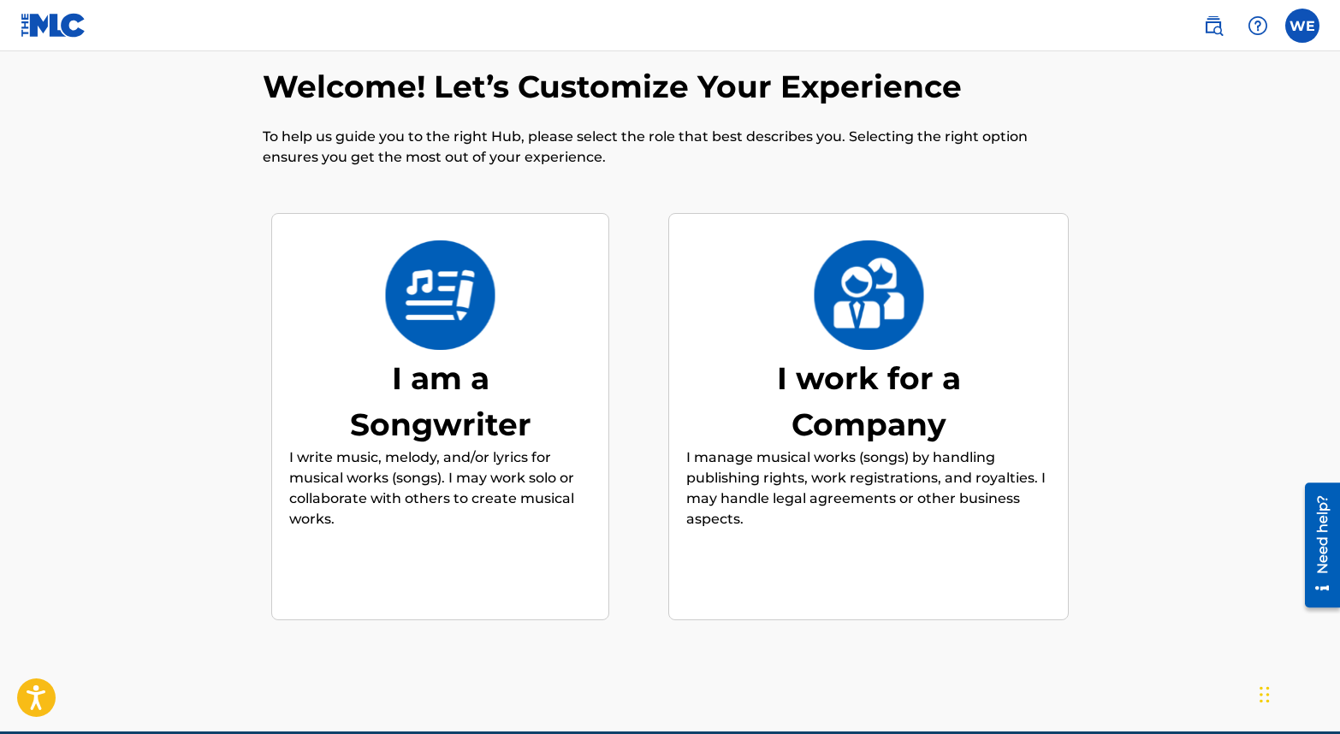
click at [350, 427] on div "I am a Songwriter" at bounding box center [440, 401] width 257 height 92
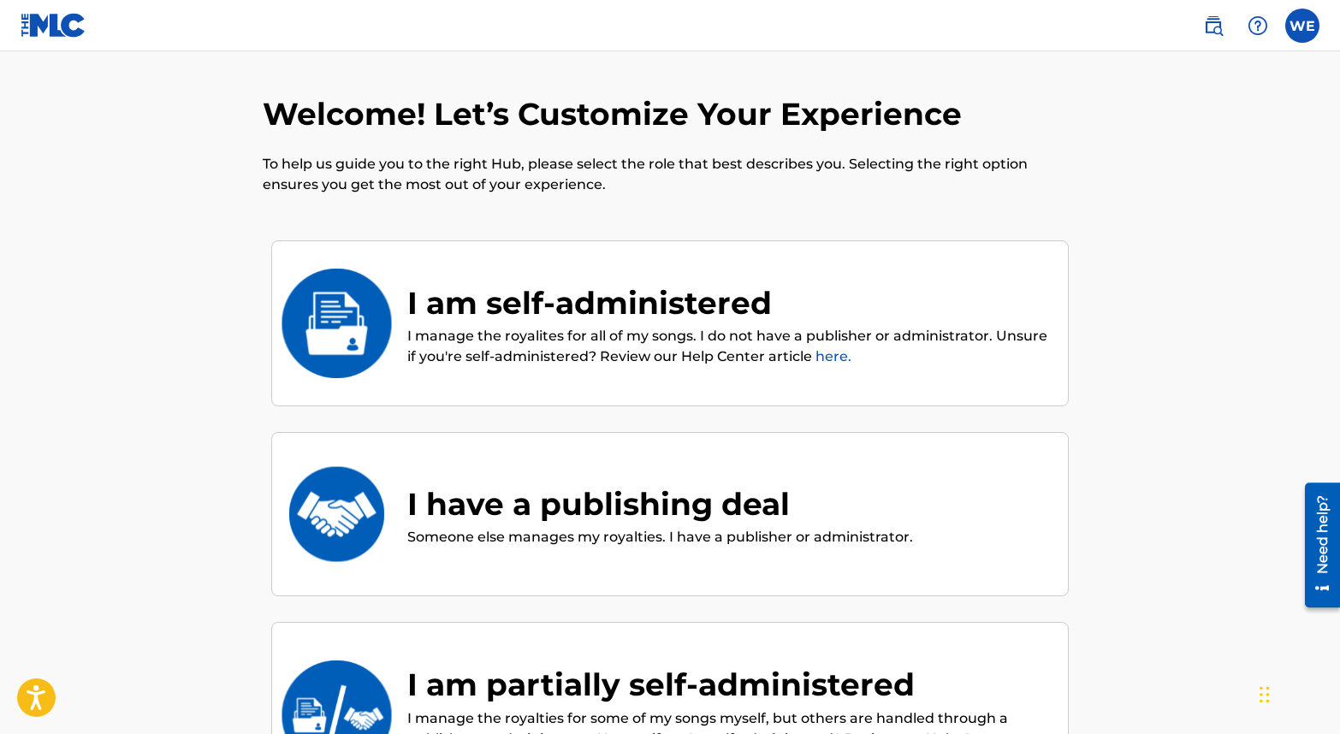
click at [410, 301] on div "I am self-administered" at bounding box center [728, 303] width 643 height 46
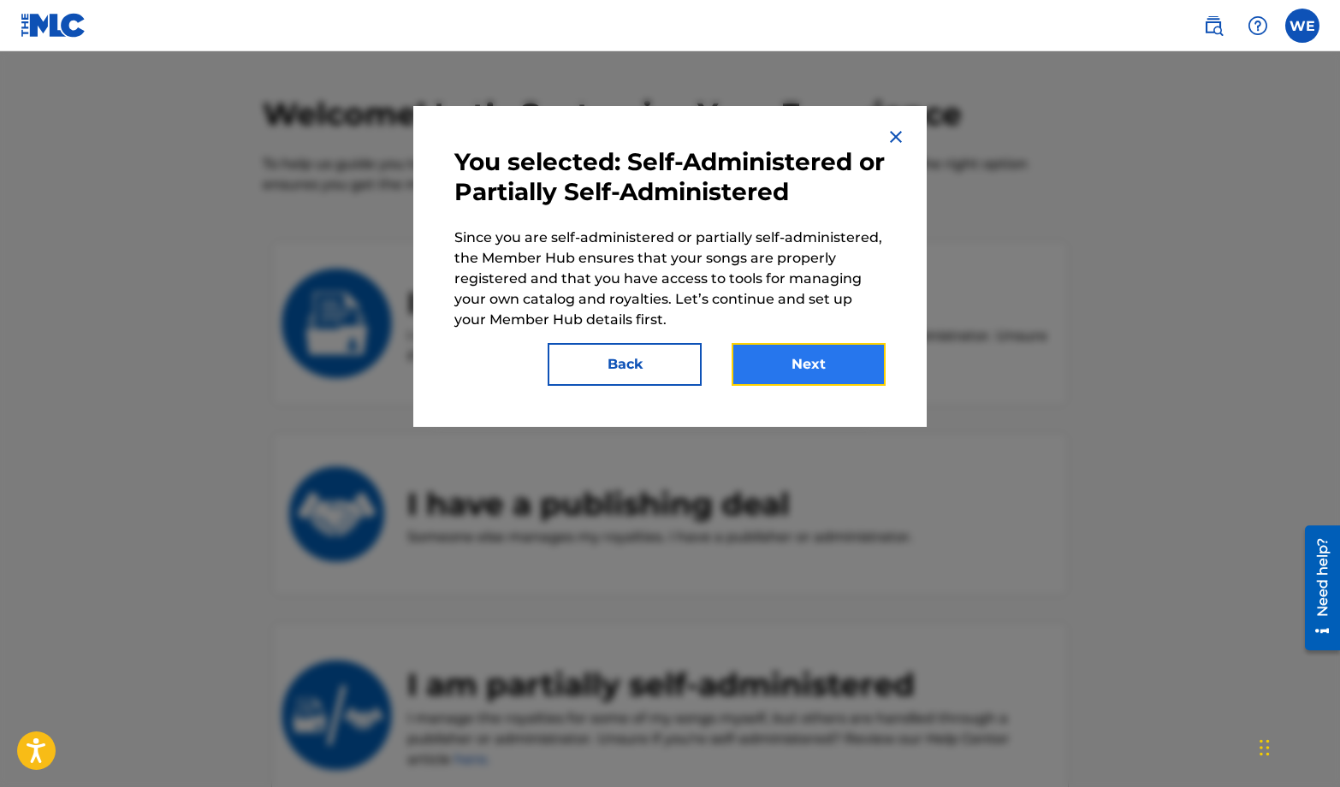
click at [766, 365] on button "Next" at bounding box center [808, 364] width 154 height 43
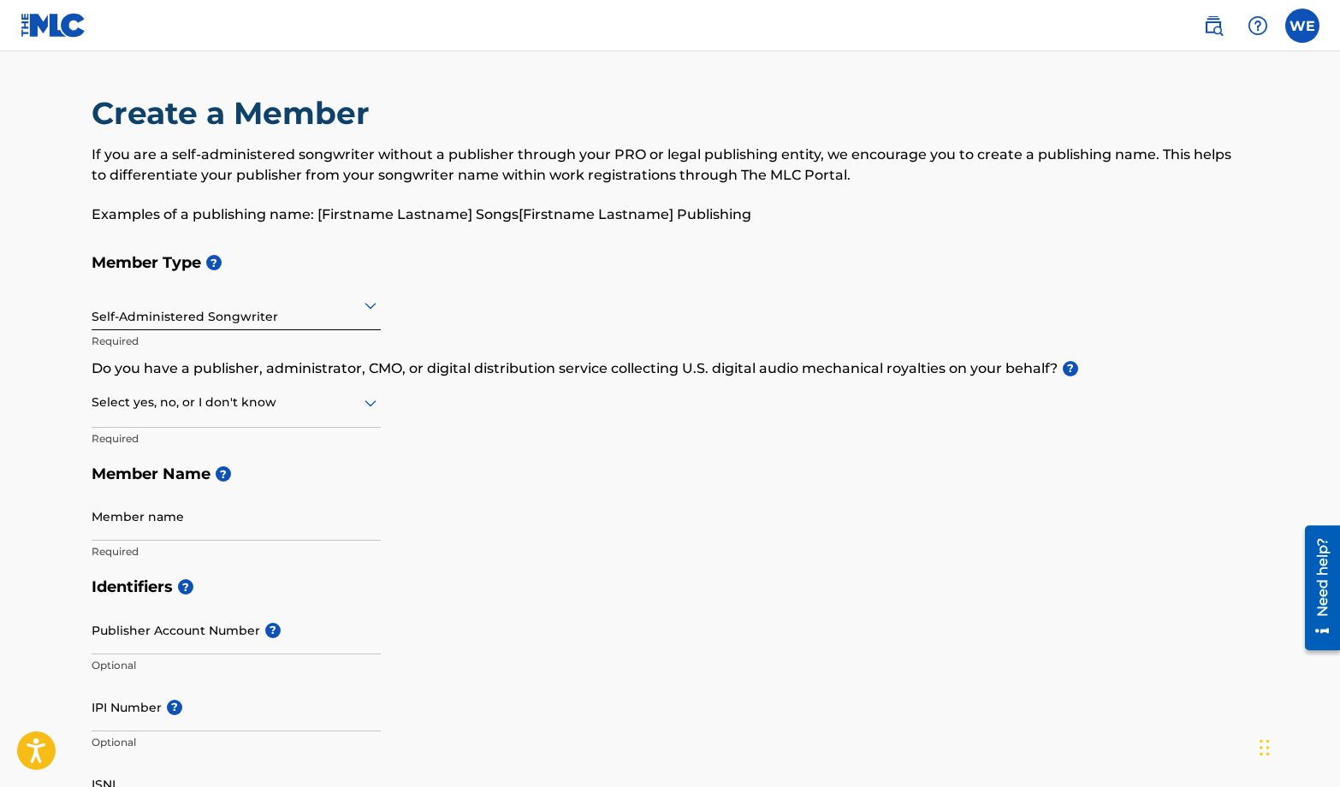
click at [352, 323] on div "Self-Administered Songwriter" at bounding box center [236, 305] width 289 height 42
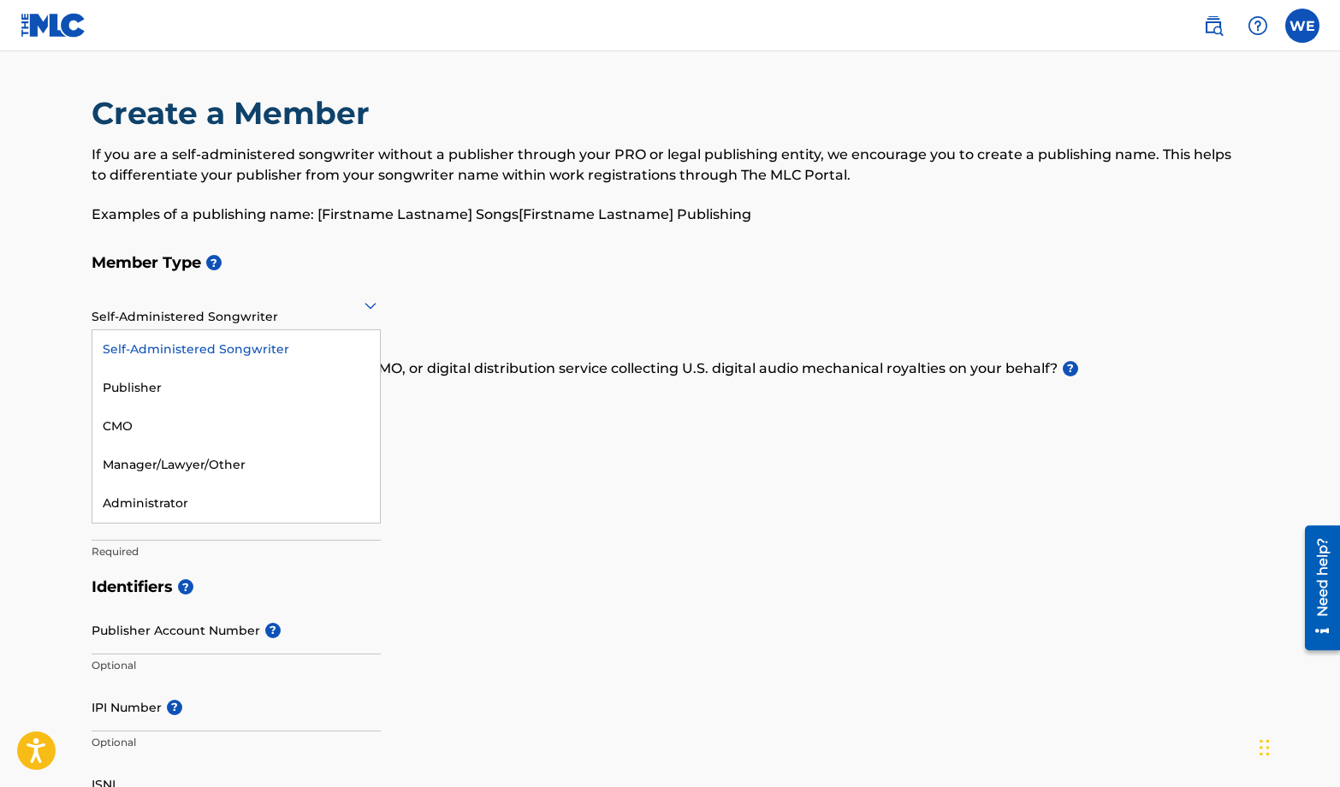
click at [298, 350] on div "Self-Administered Songwriter" at bounding box center [235, 349] width 287 height 38
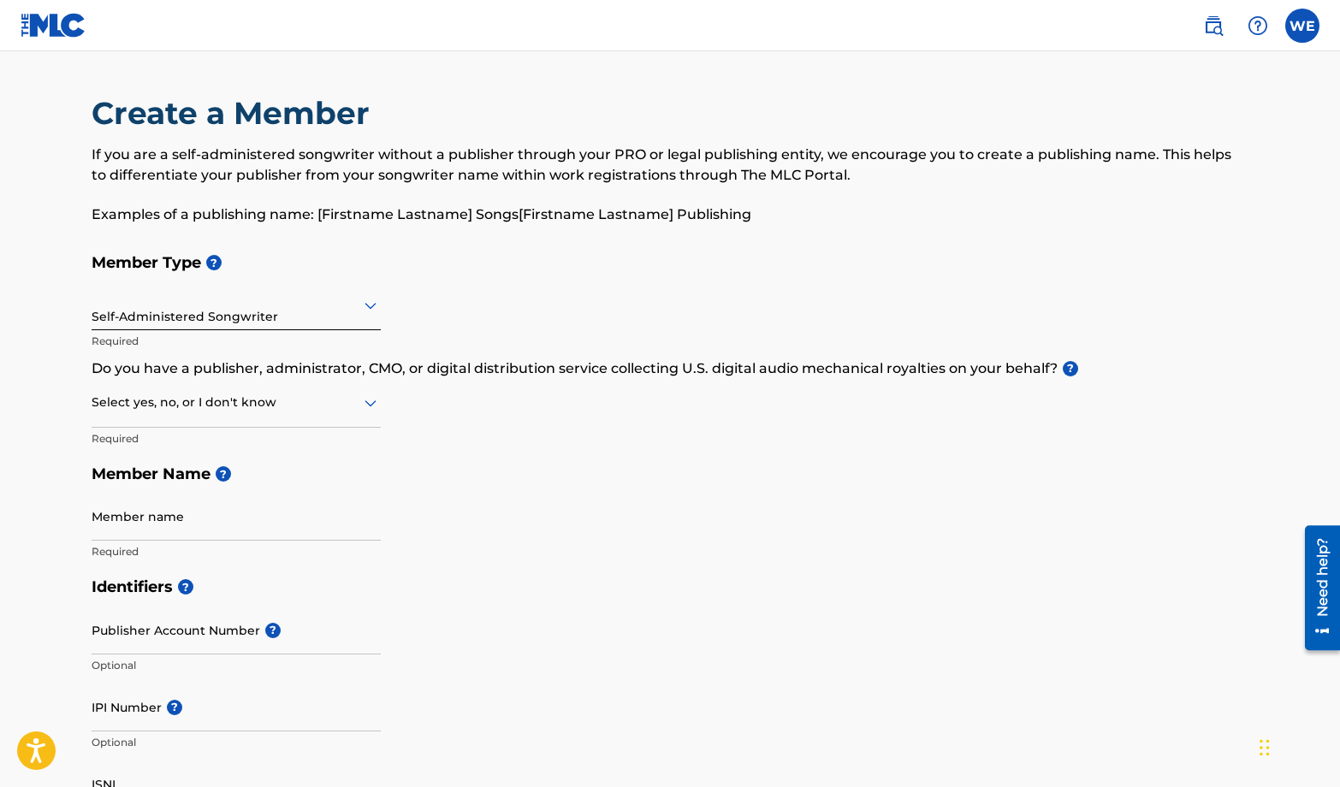
click at [359, 401] on div at bounding box center [236, 402] width 289 height 21
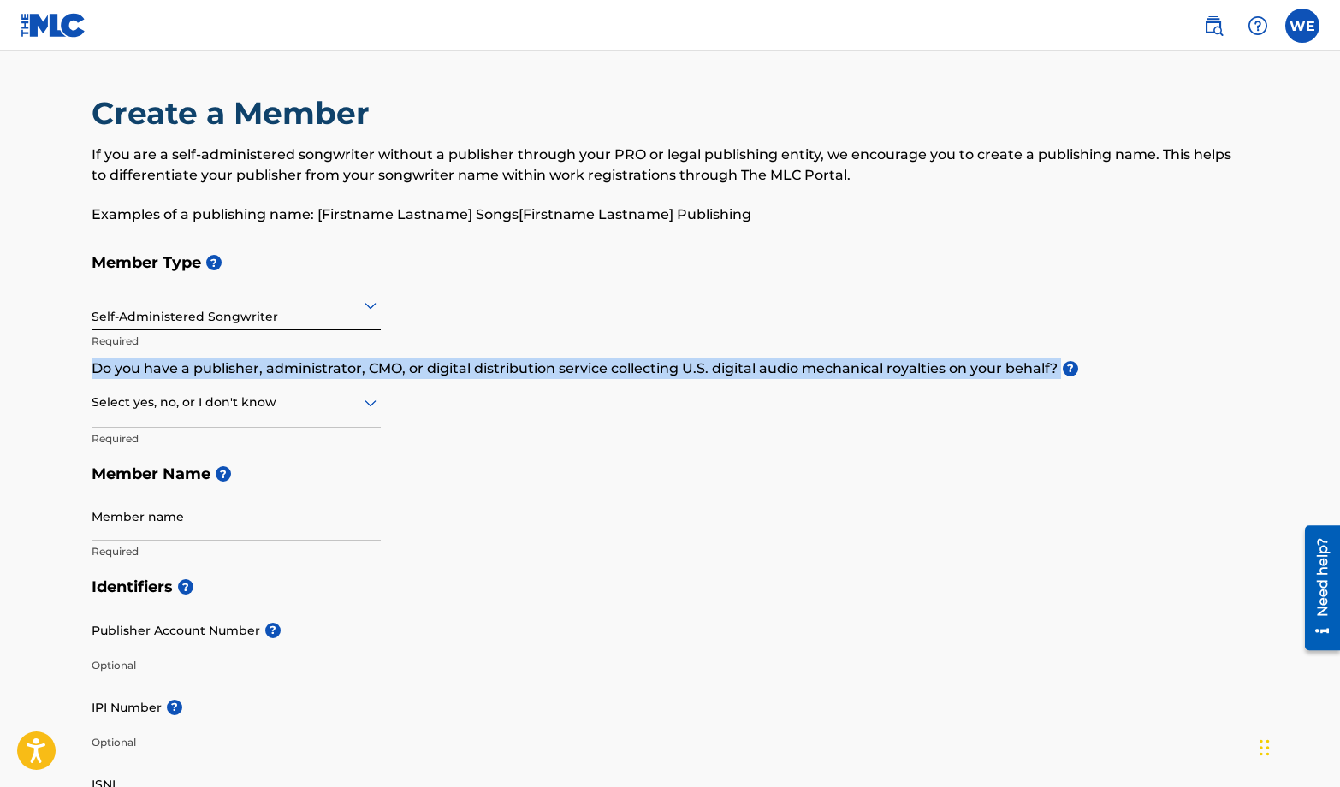
drag, startPoint x: 95, startPoint y: 369, endPoint x: 1059, endPoint y: 370, distance: 964.0
click at [1059, 370] on p "Do you have a publisher, administrator, CMO, or digital distribution service co…" at bounding box center [670, 368] width 1156 height 21
copy p "Do you have a publisher, administrator, CMO, or digital distribution service co…"
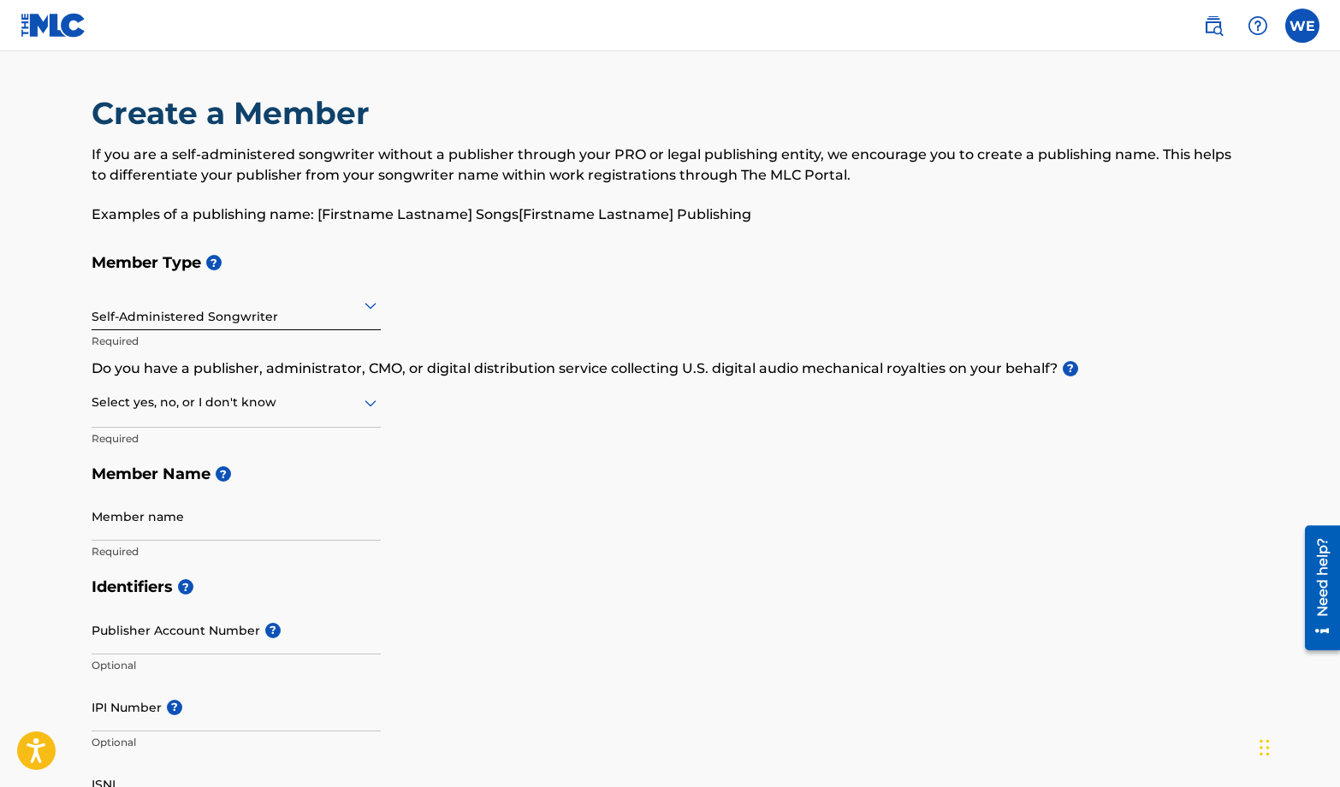
click at [598, 423] on div "Member Type ? Self-Administered Songwriter Required Do you have a publisher, ad…" at bounding box center [670, 407] width 1156 height 324
click at [340, 404] on div at bounding box center [236, 402] width 289 height 21
click at [188, 483] on div "No" at bounding box center [235, 485] width 287 height 38
click at [163, 513] on input "Member name" at bounding box center [236, 516] width 289 height 49
type input "[PERSON_NAME]"
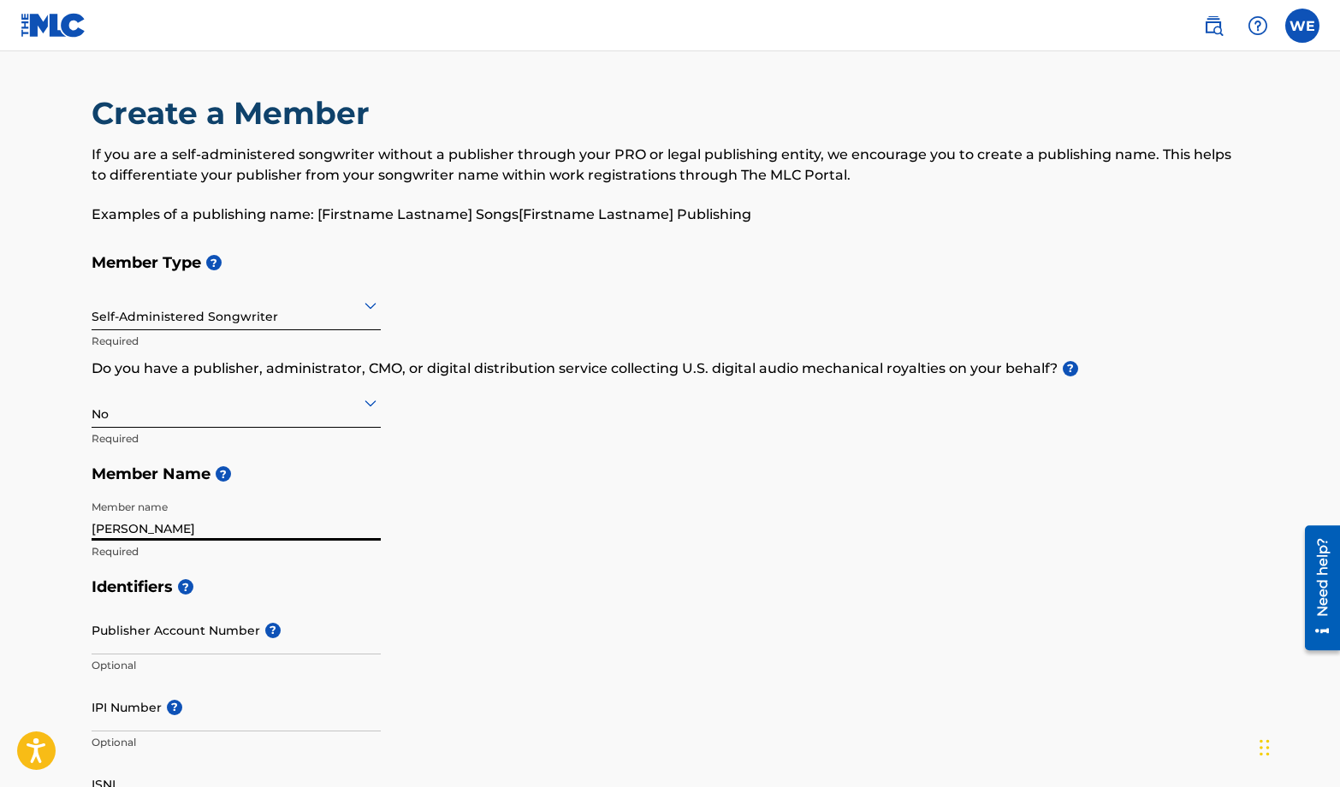
scroll to position [86, 0]
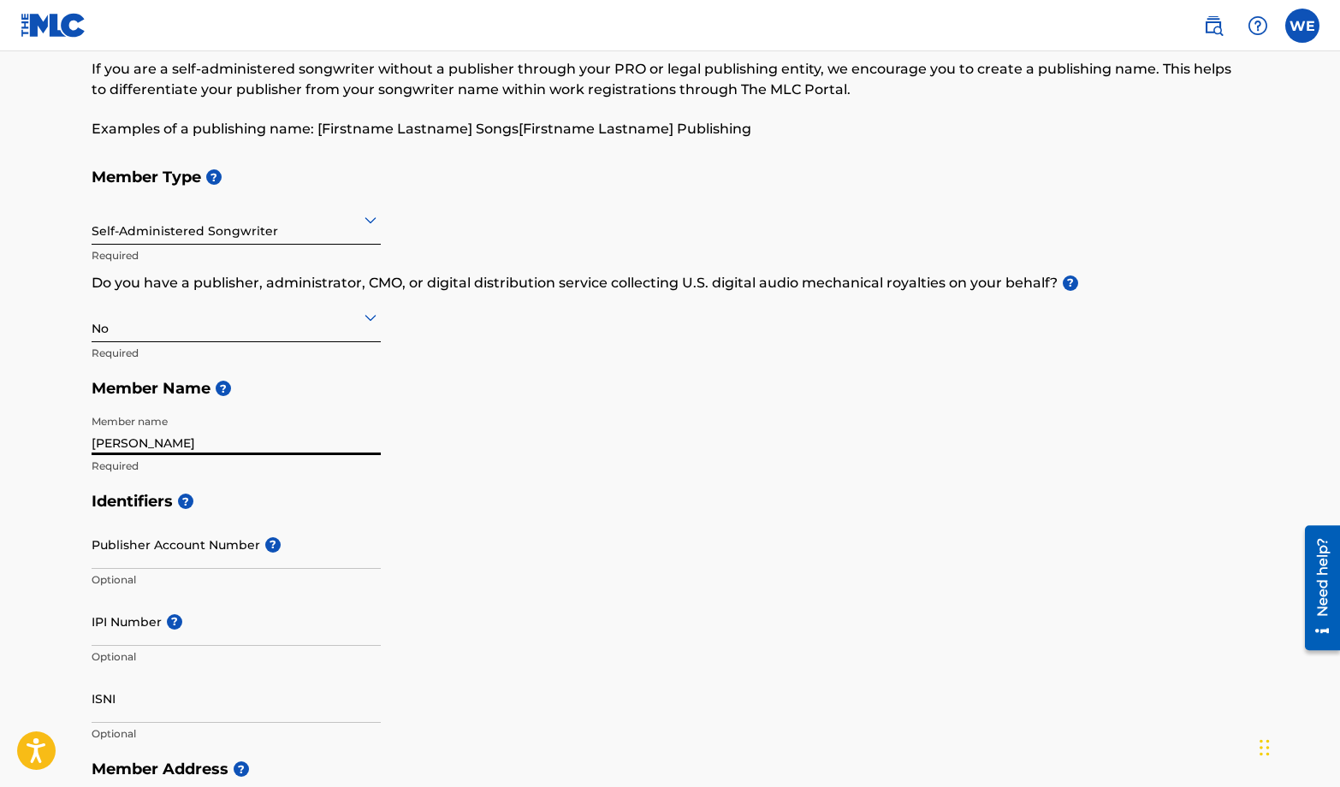
click at [553, 516] on h5 "Identifiers ?" at bounding box center [670, 501] width 1156 height 37
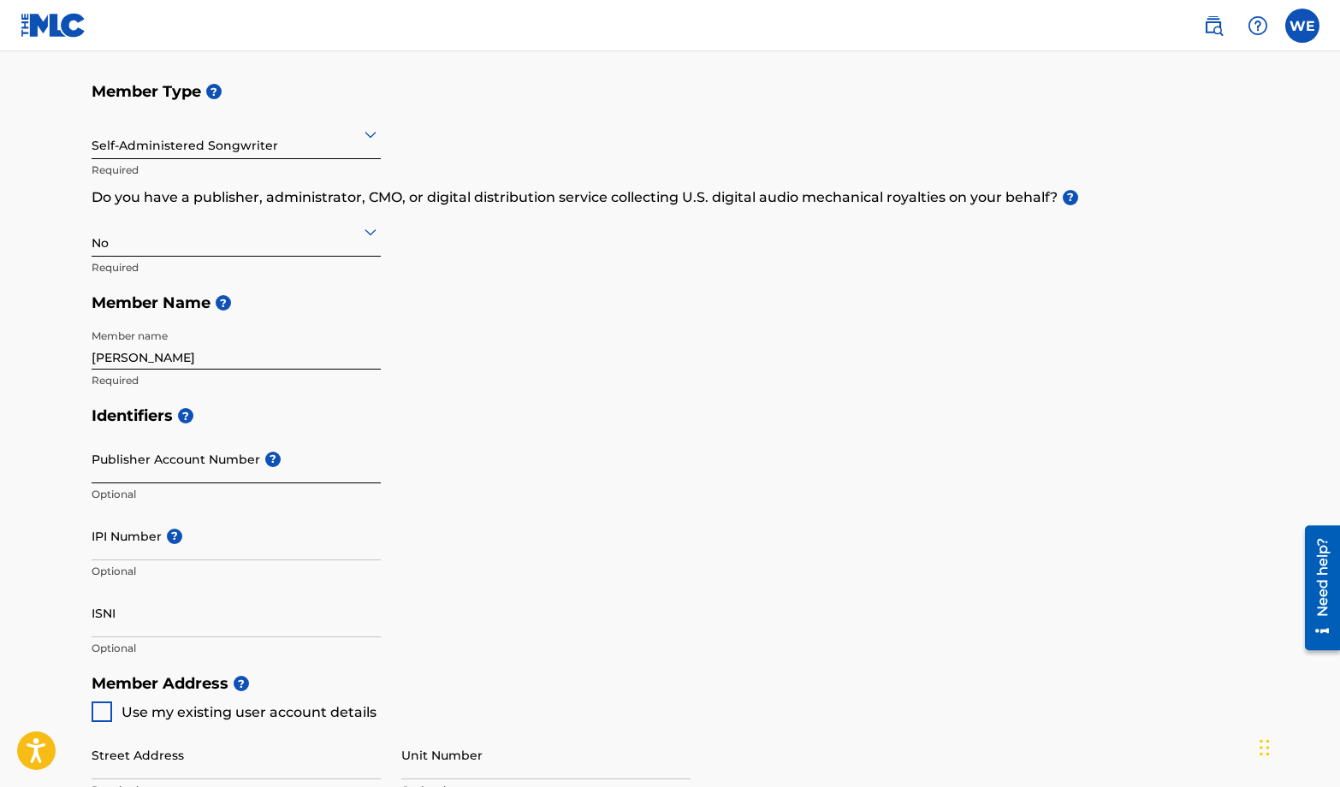
click at [205, 473] on input "Publisher Account Number ?" at bounding box center [236, 459] width 289 height 49
type input "E"
click at [516, 399] on h5 "Identifiers ?" at bounding box center [670, 416] width 1156 height 37
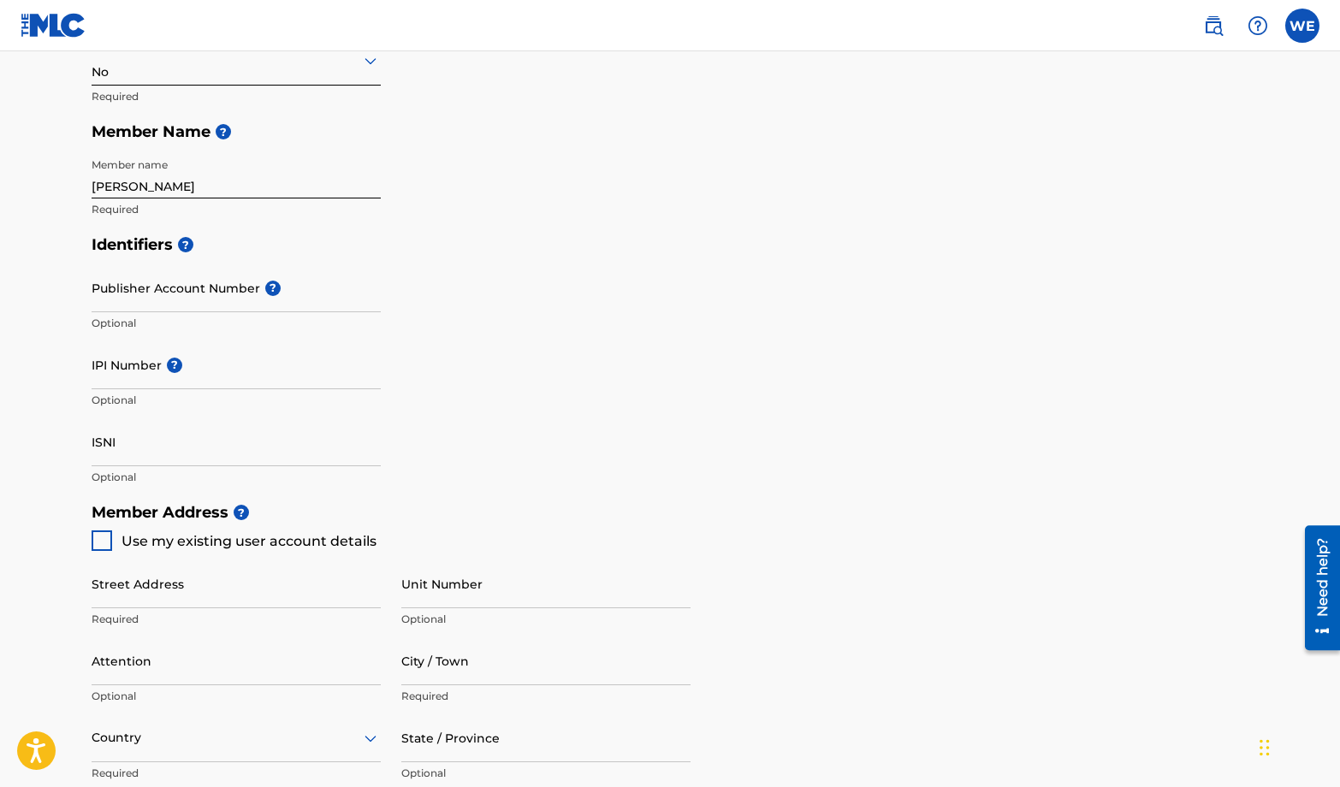
scroll to position [428, 0]
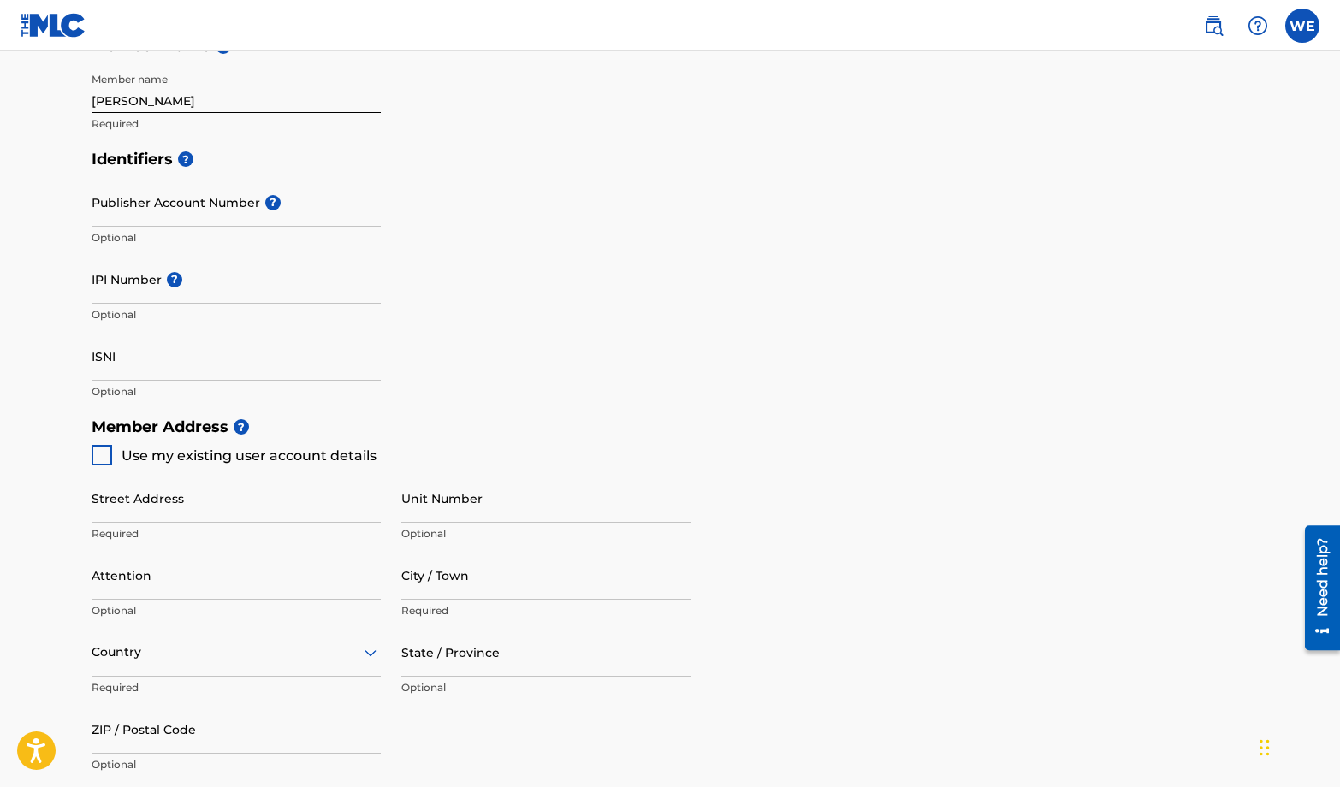
click at [106, 458] on div at bounding box center [102, 455] width 21 height 21
type input "[STREET_ADDRESS]"
type input "Henrico"
type input "23231"
type input "805"
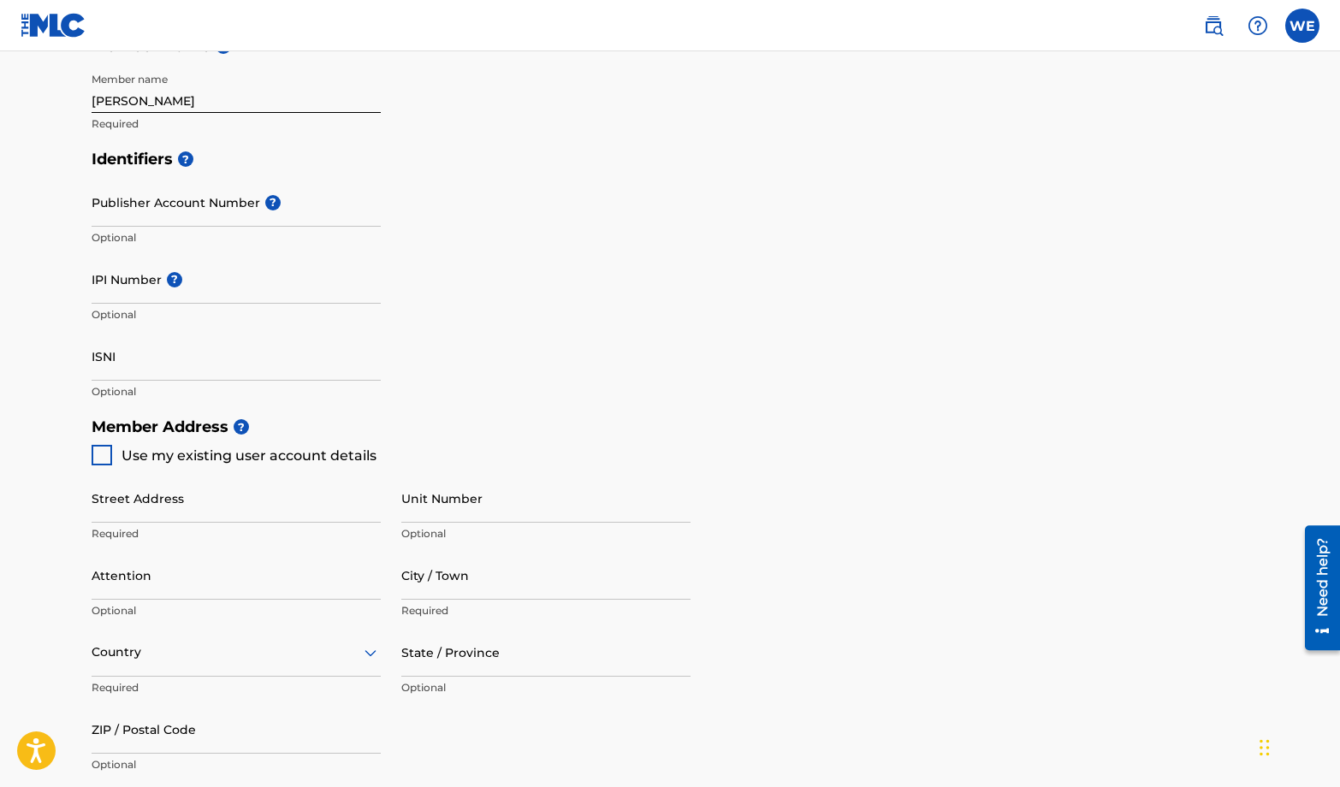
type input "6123581"
type input "[EMAIL_ADDRESS][DOMAIN_NAME]"
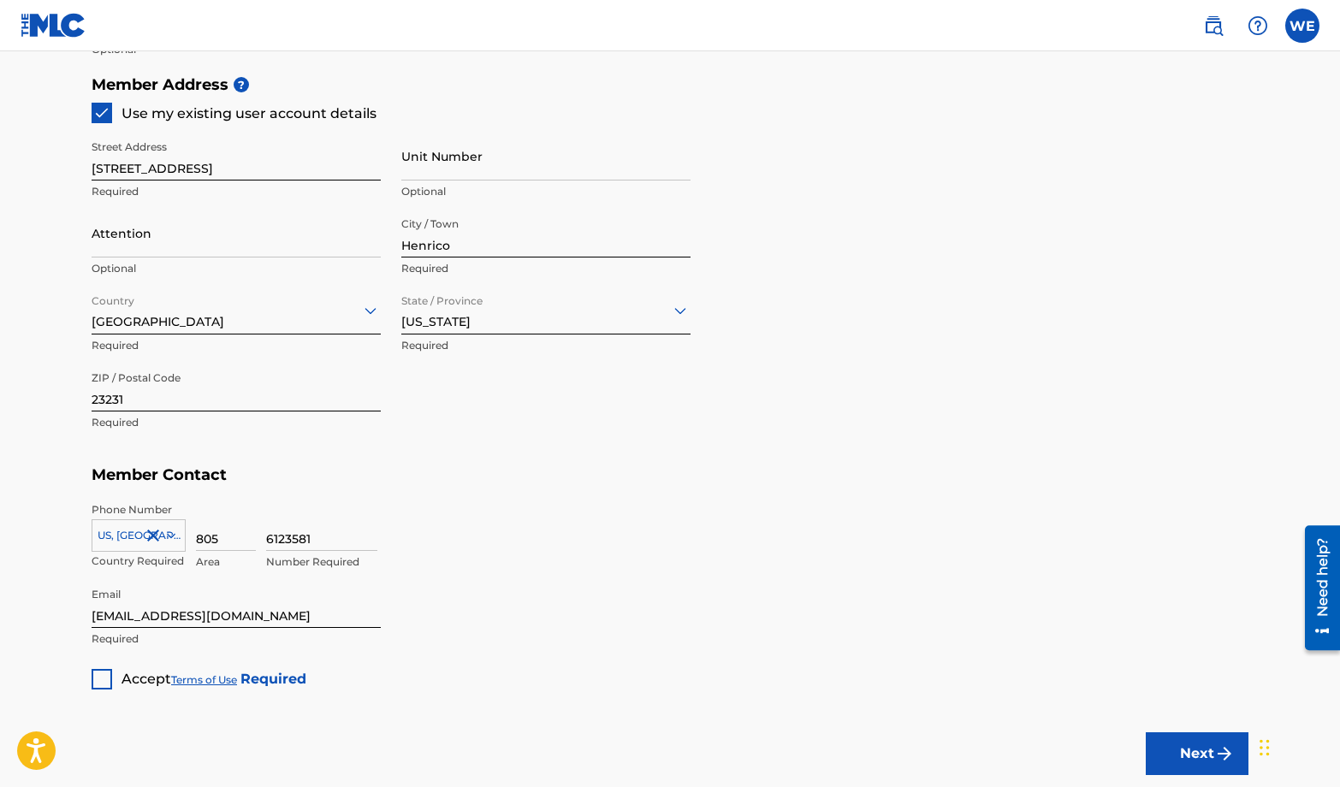
scroll to position [855, 0]
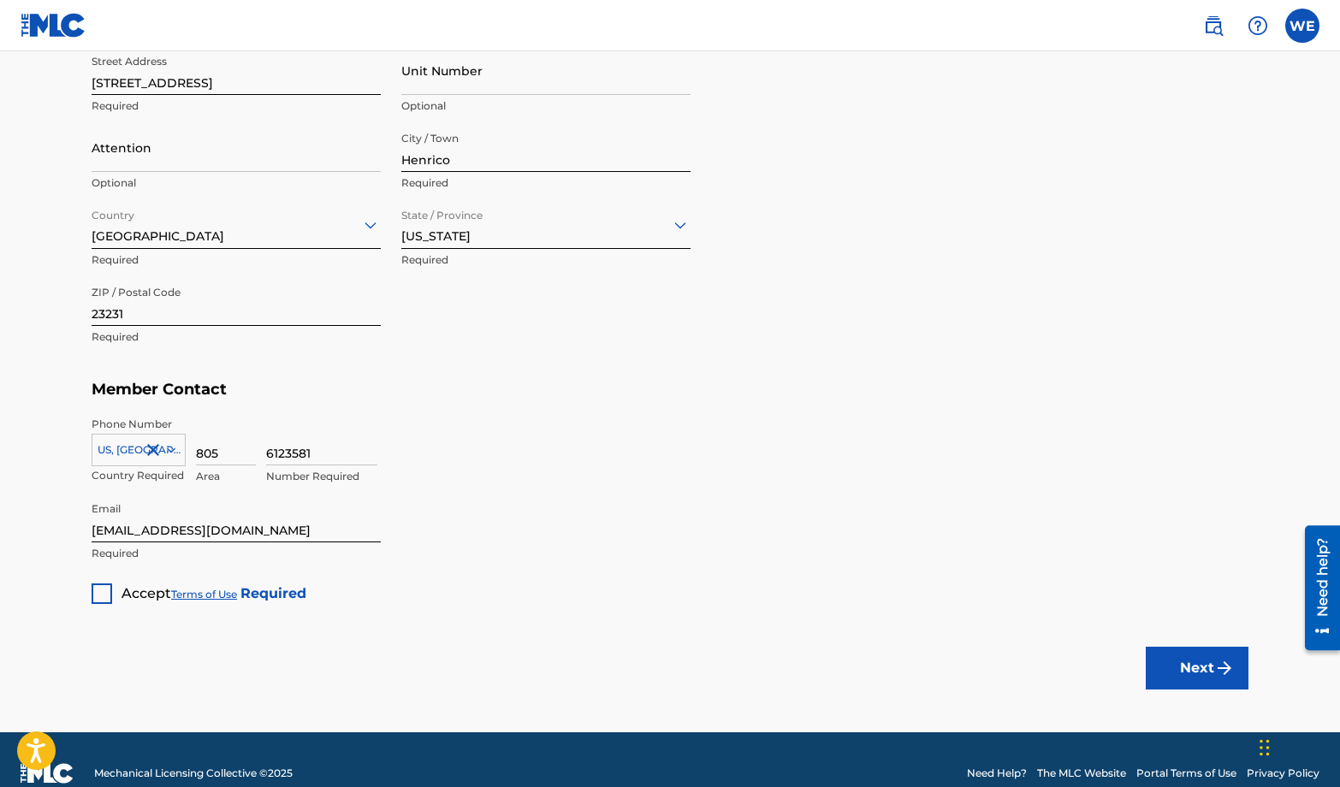
click at [105, 594] on div at bounding box center [102, 593] width 21 height 21
click at [1160, 668] on button "Next" at bounding box center [1196, 668] width 103 height 43
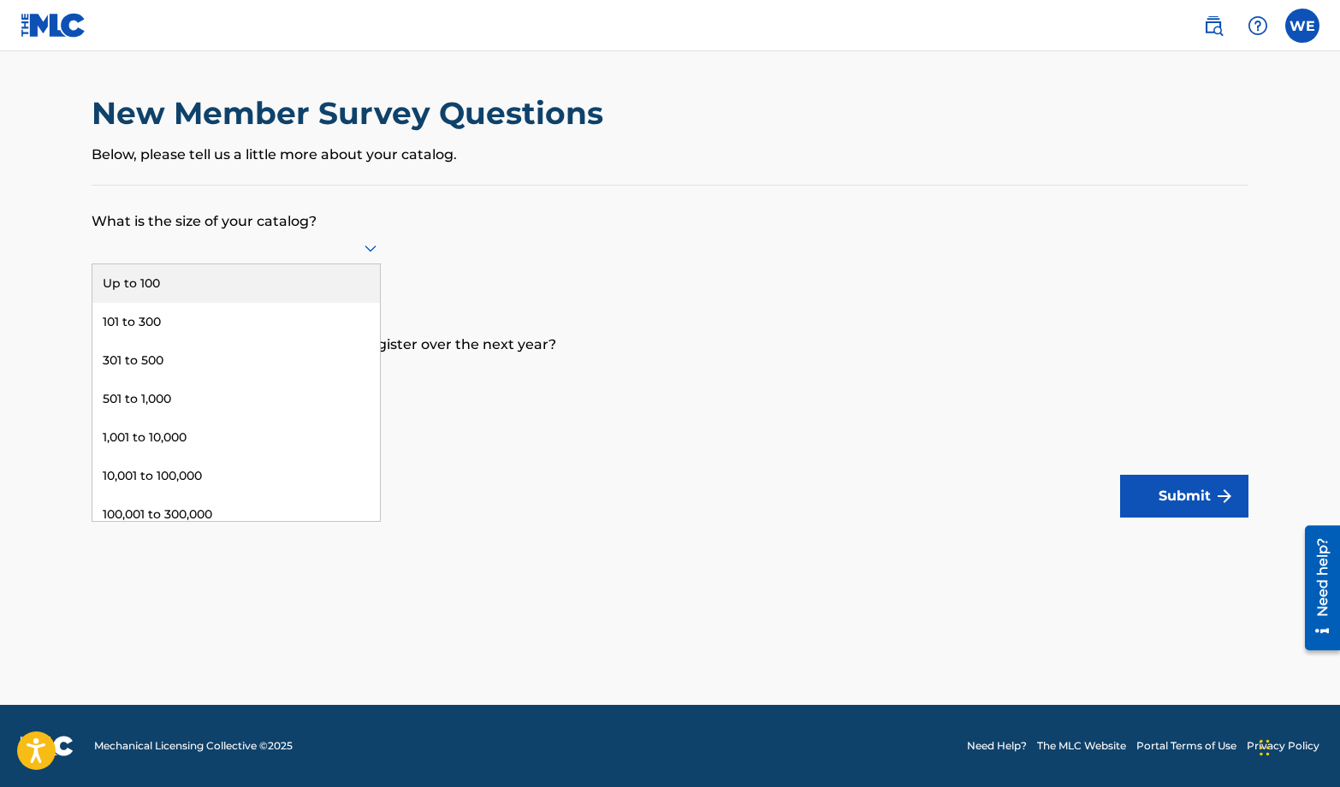
click at [370, 247] on icon at bounding box center [370, 248] width 21 height 21
click at [573, 245] on form "What is the size of your catalog? 9 results available. Use Up and Down to choos…" at bounding box center [670, 352] width 1156 height 332
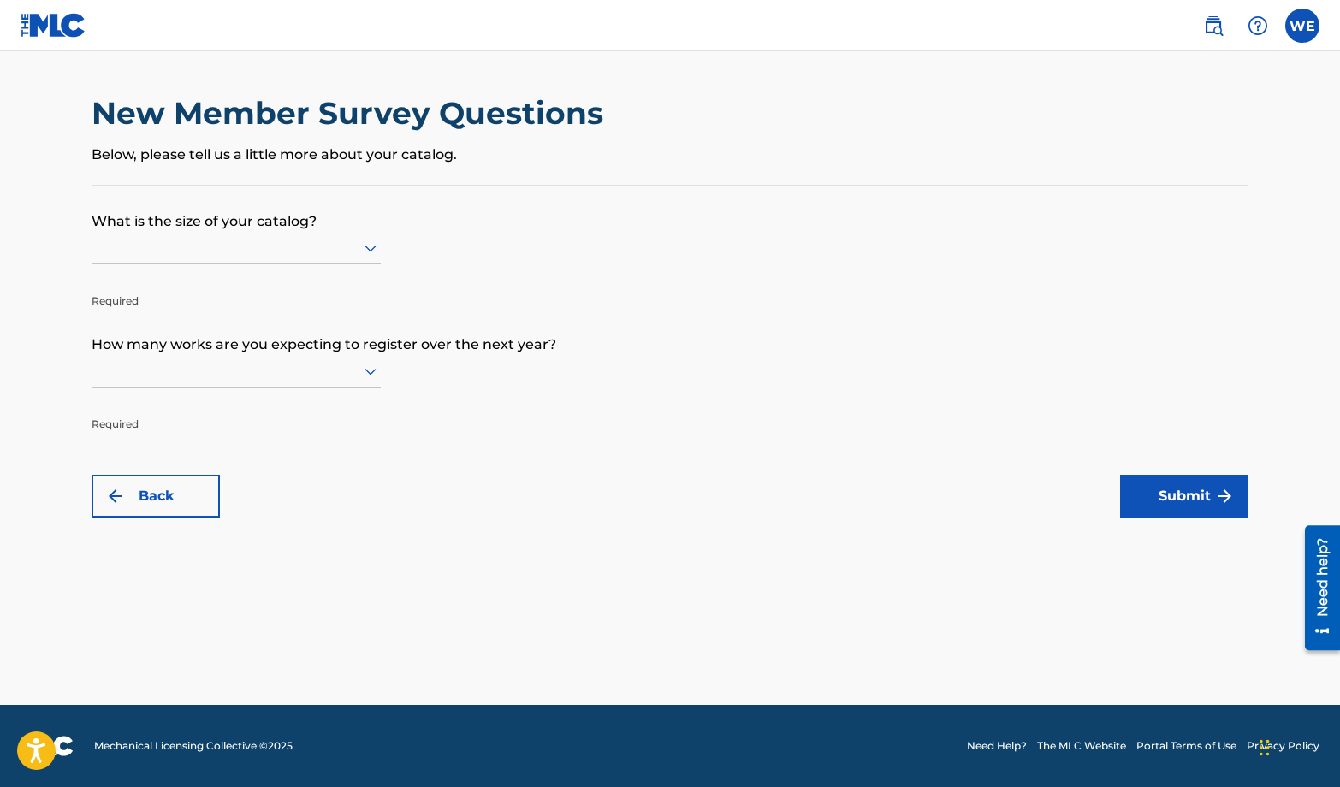
click at [368, 372] on icon at bounding box center [370, 372] width 12 height 7
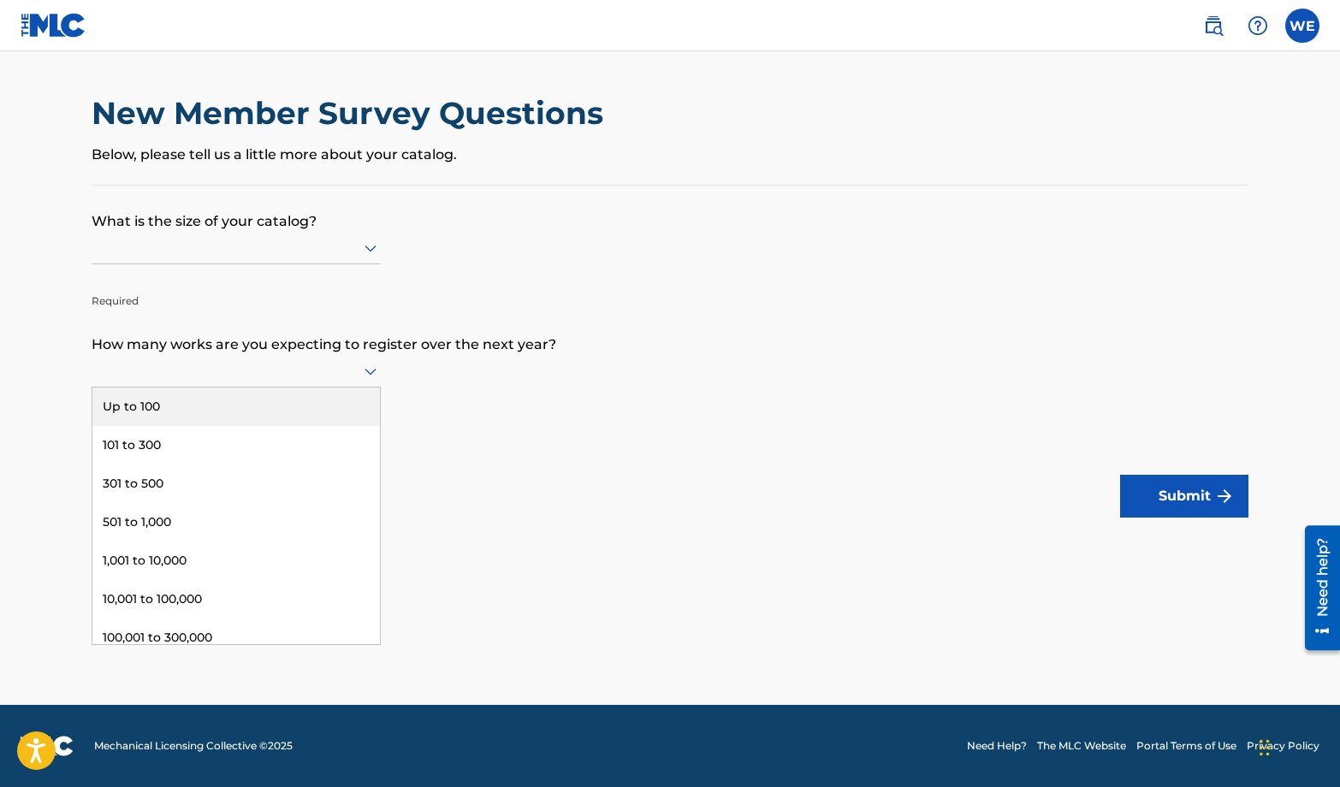
click at [316, 399] on div "Up to 100" at bounding box center [235, 406] width 287 height 38
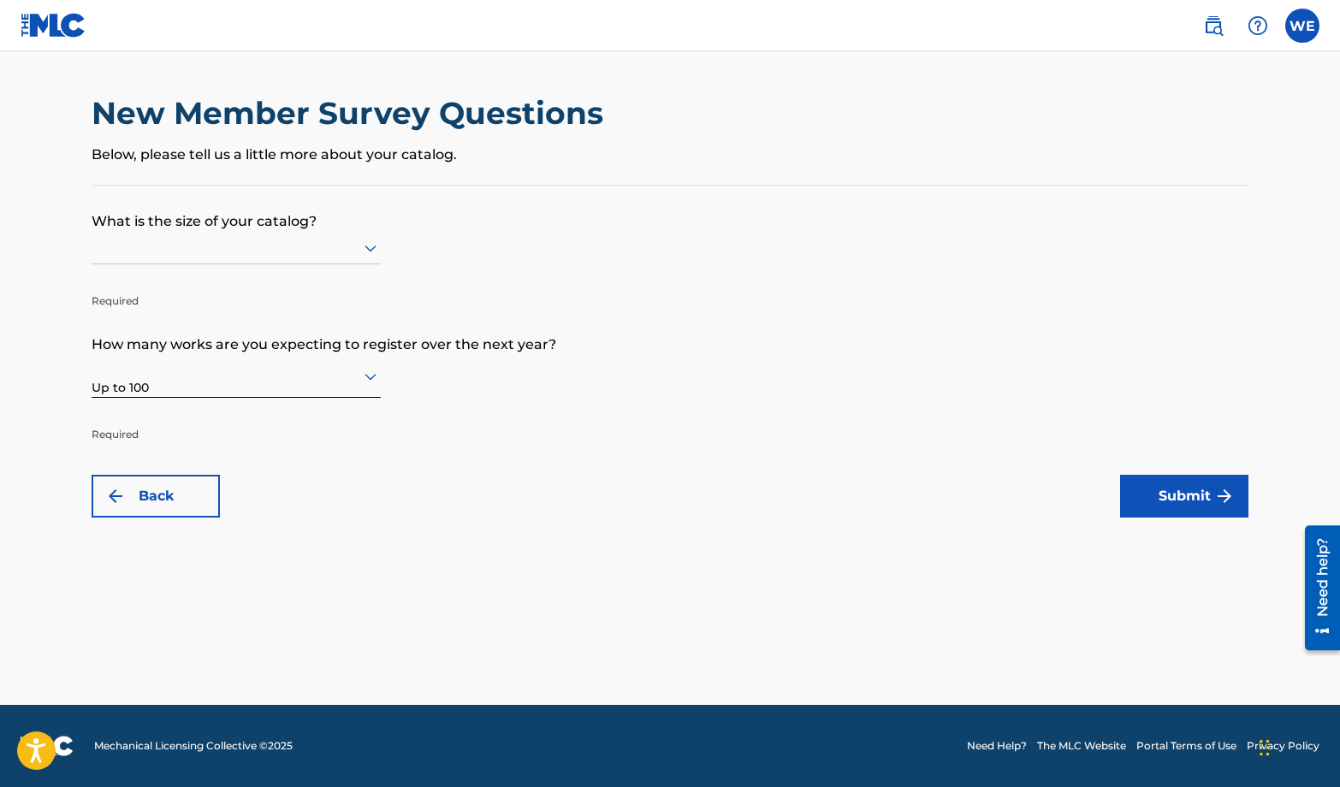
click at [329, 241] on div at bounding box center [236, 247] width 289 height 21
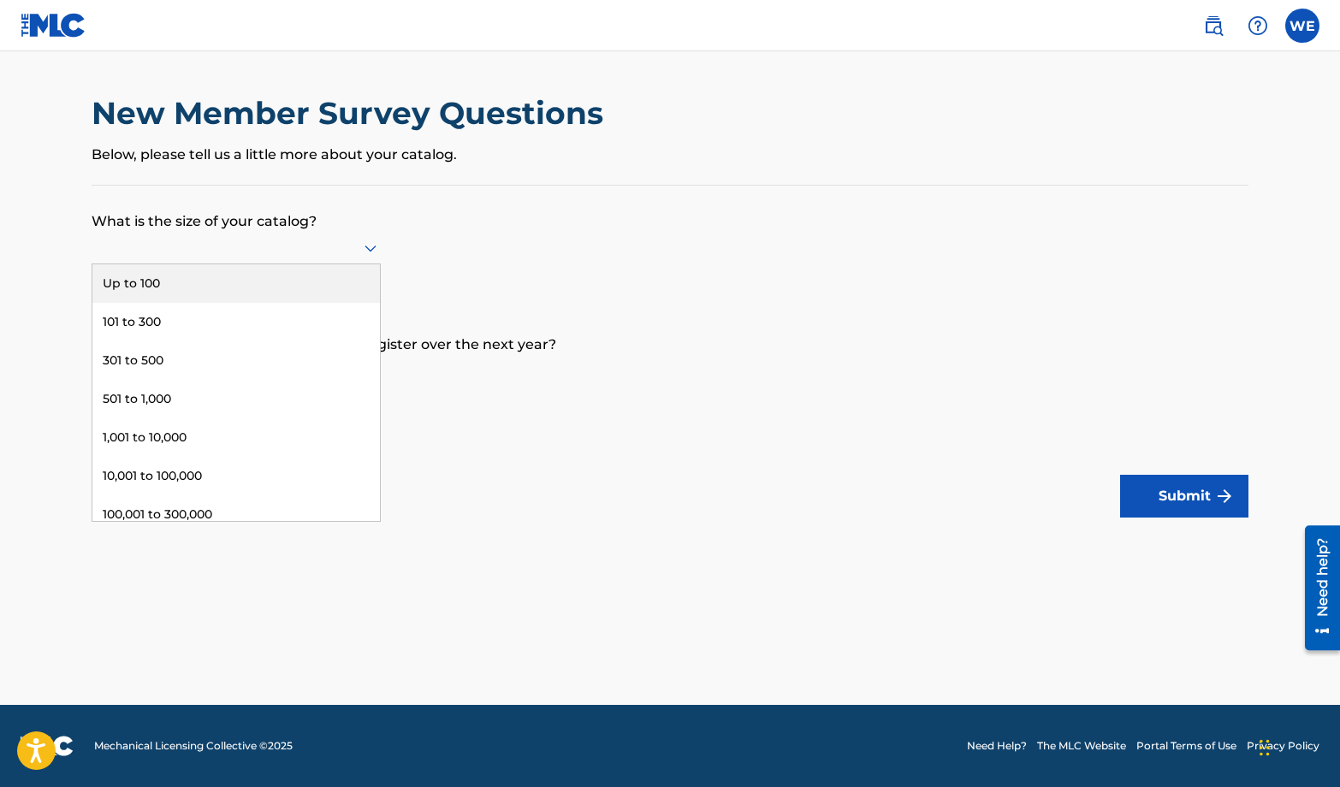
click at [189, 276] on div "Up to 100" at bounding box center [235, 283] width 287 height 38
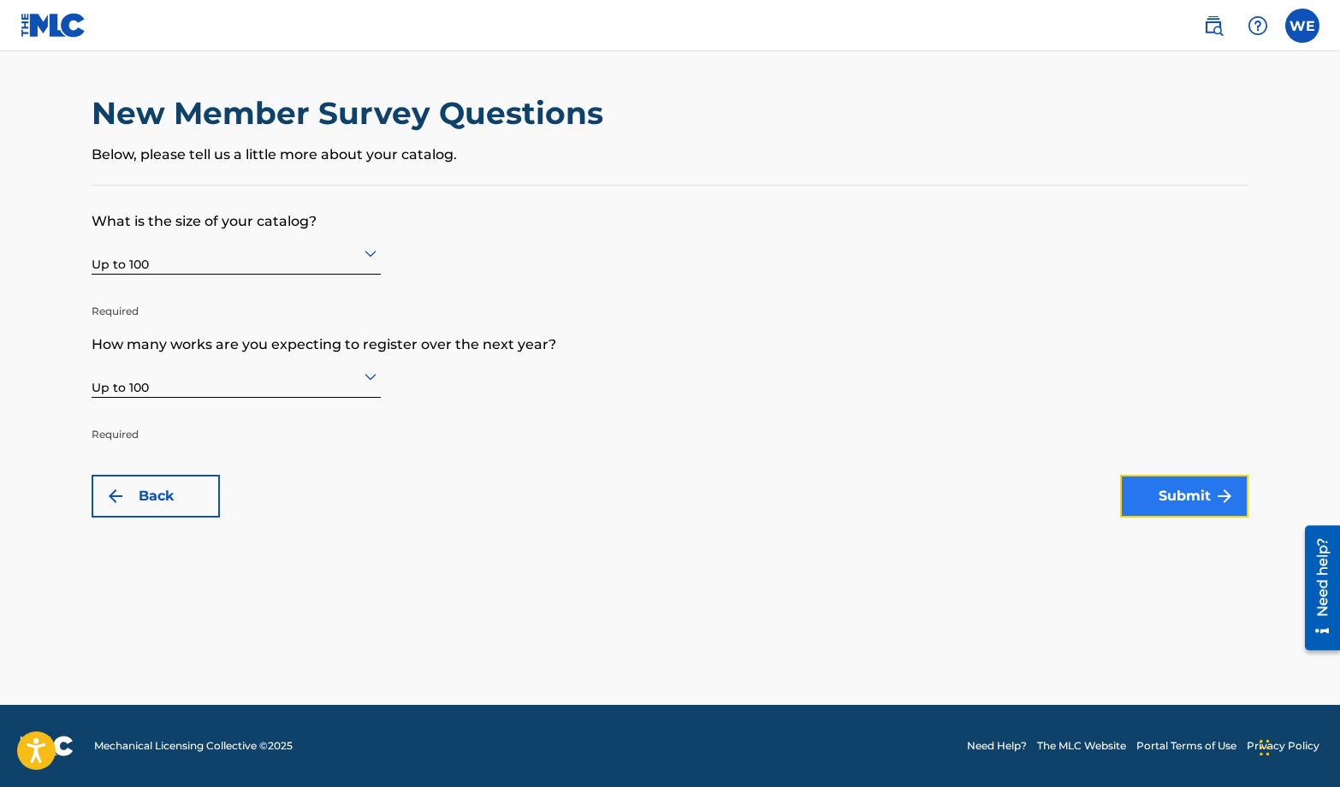
click at [1147, 485] on button "Submit" at bounding box center [1184, 496] width 128 height 43
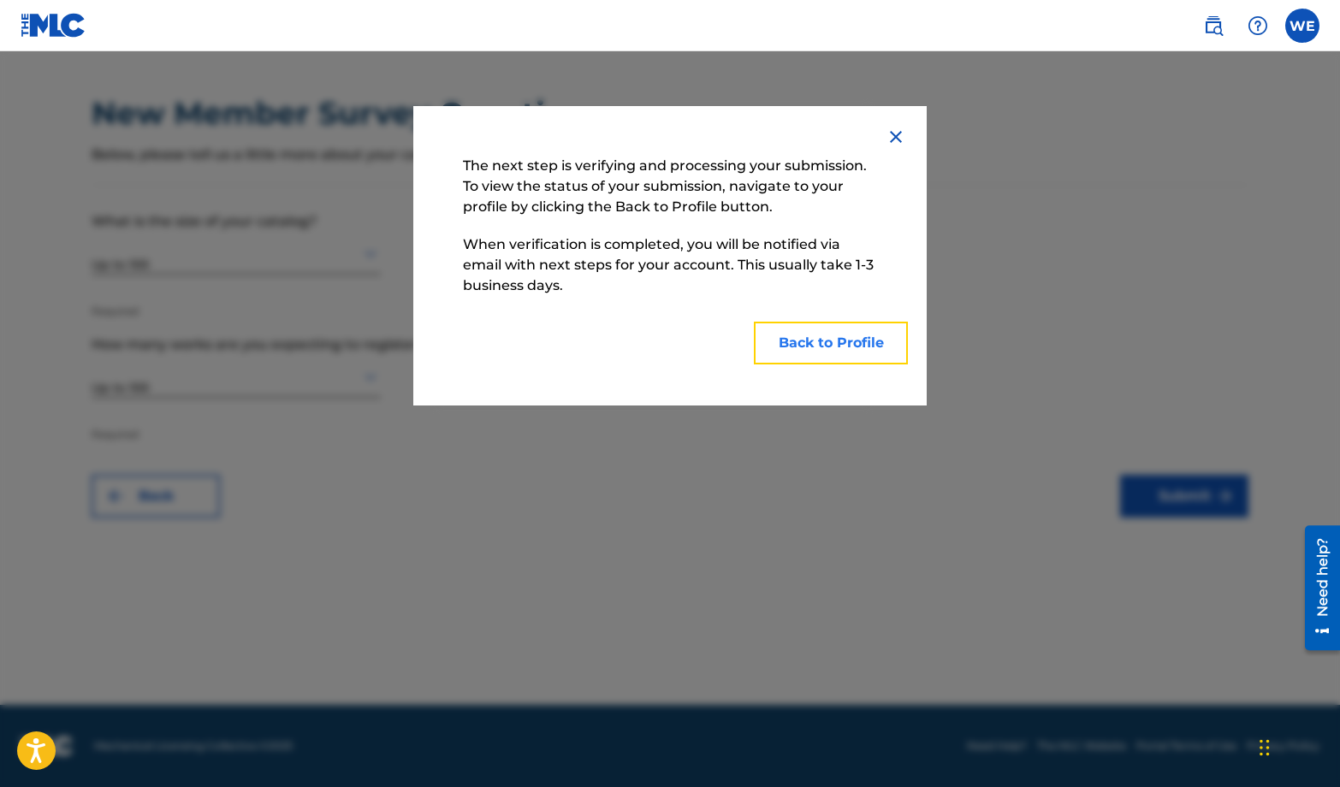
click at [801, 347] on button "Back to Profile" at bounding box center [831, 343] width 154 height 43
